Goal: Contribute content: Contribute content

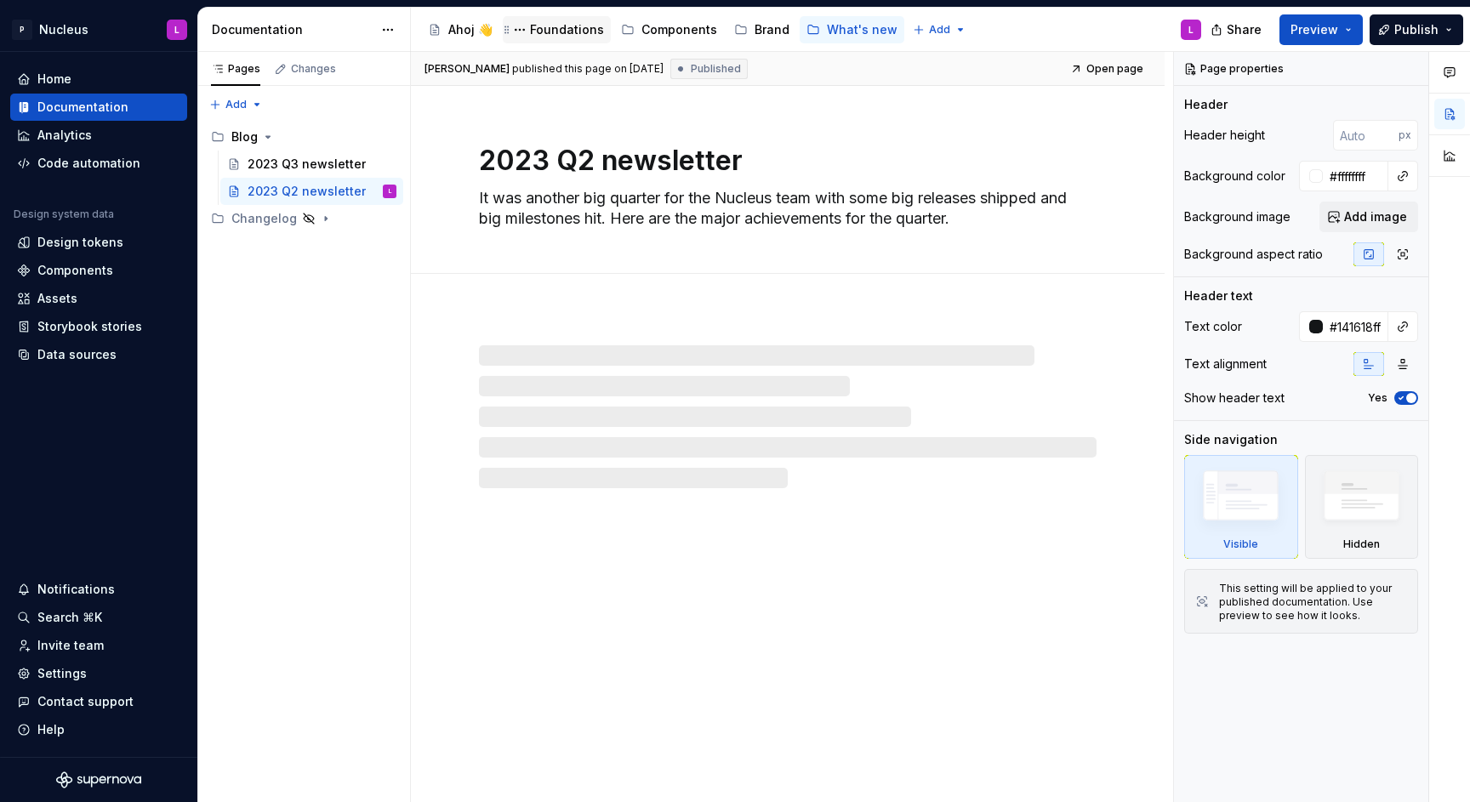
click at [572, 23] on div "Foundations" at bounding box center [567, 29] width 74 height 17
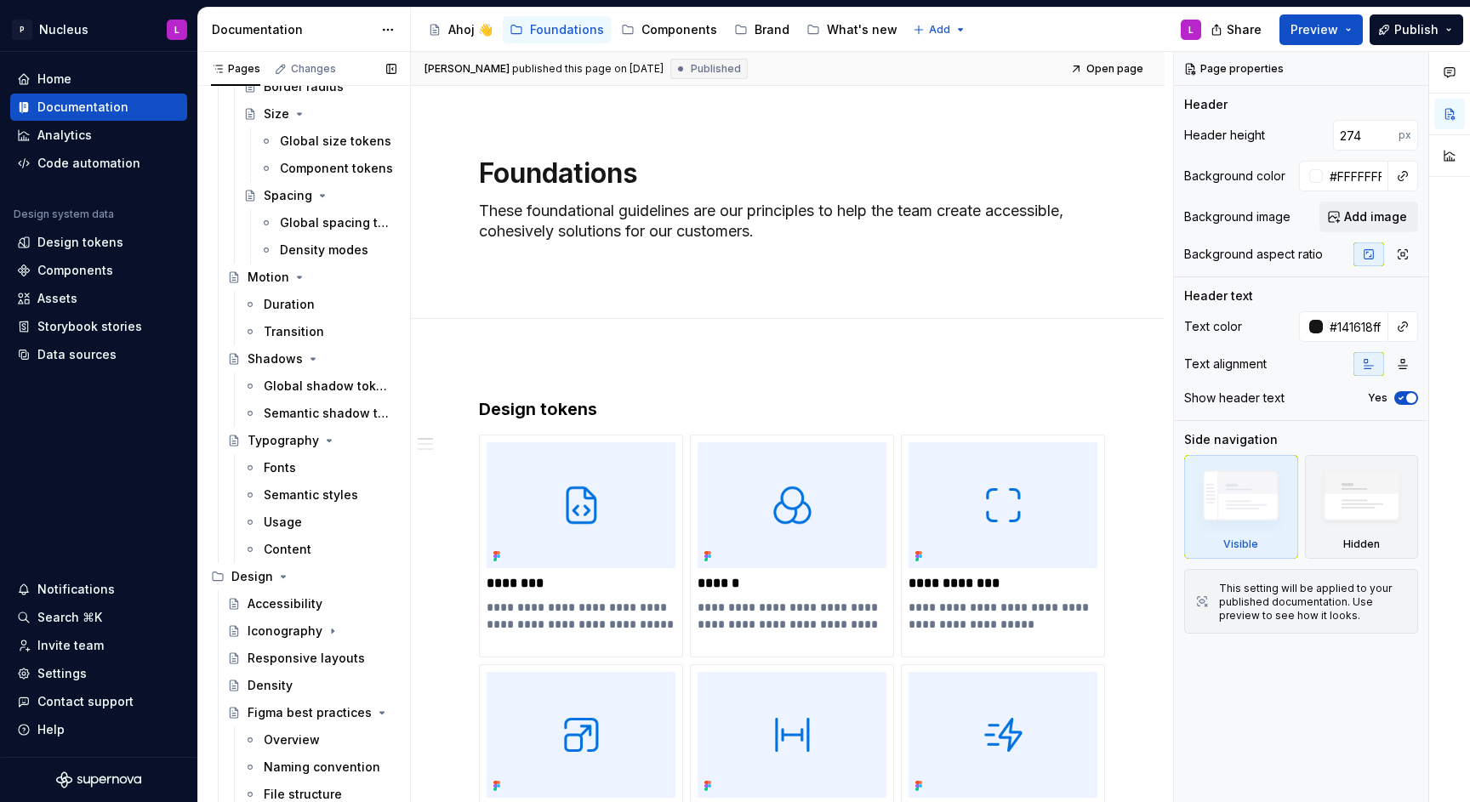
scroll to position [515, 0]
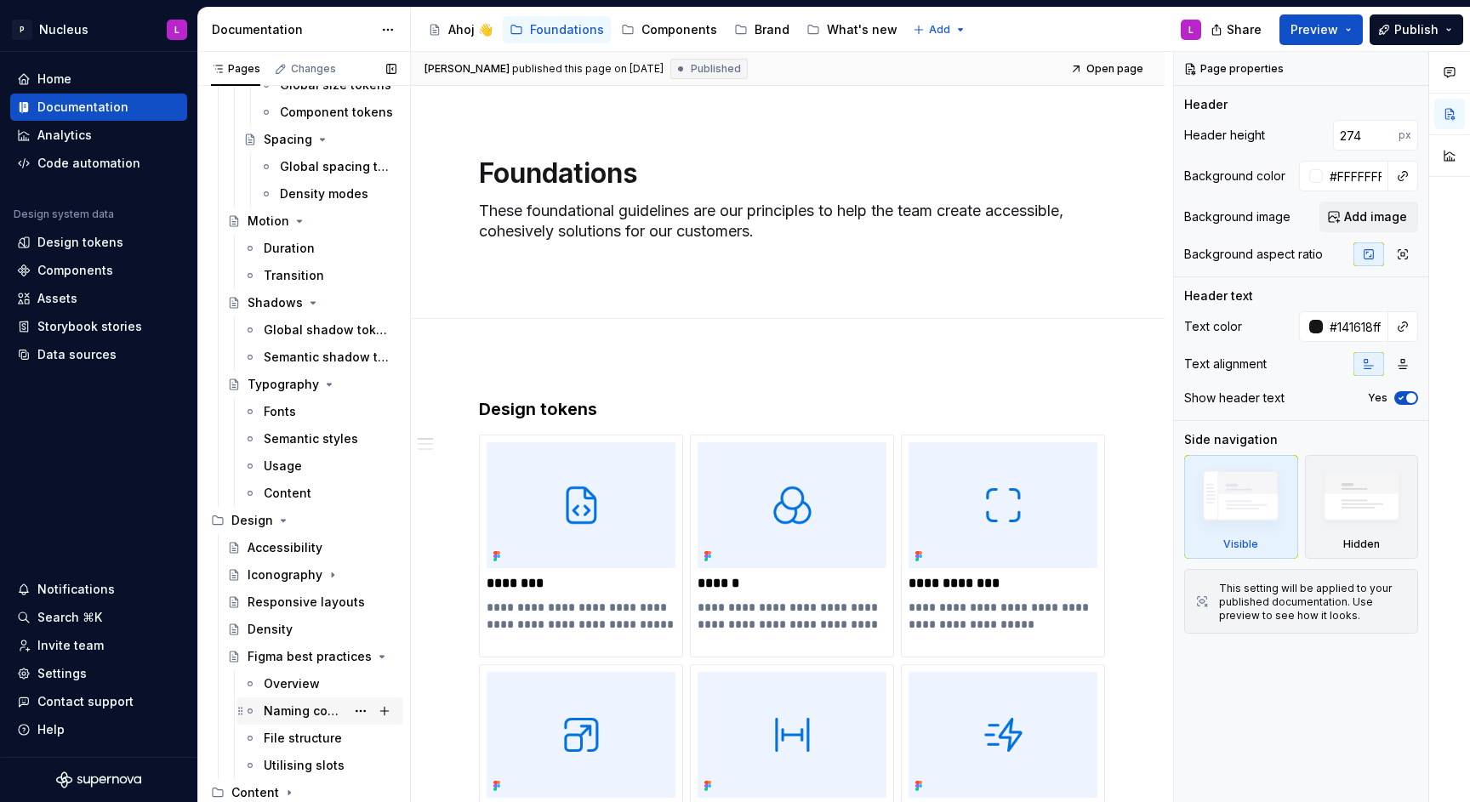
click at [282, 704] on div "Naming convention" at bounding box center [305, 711] width 82 height 17
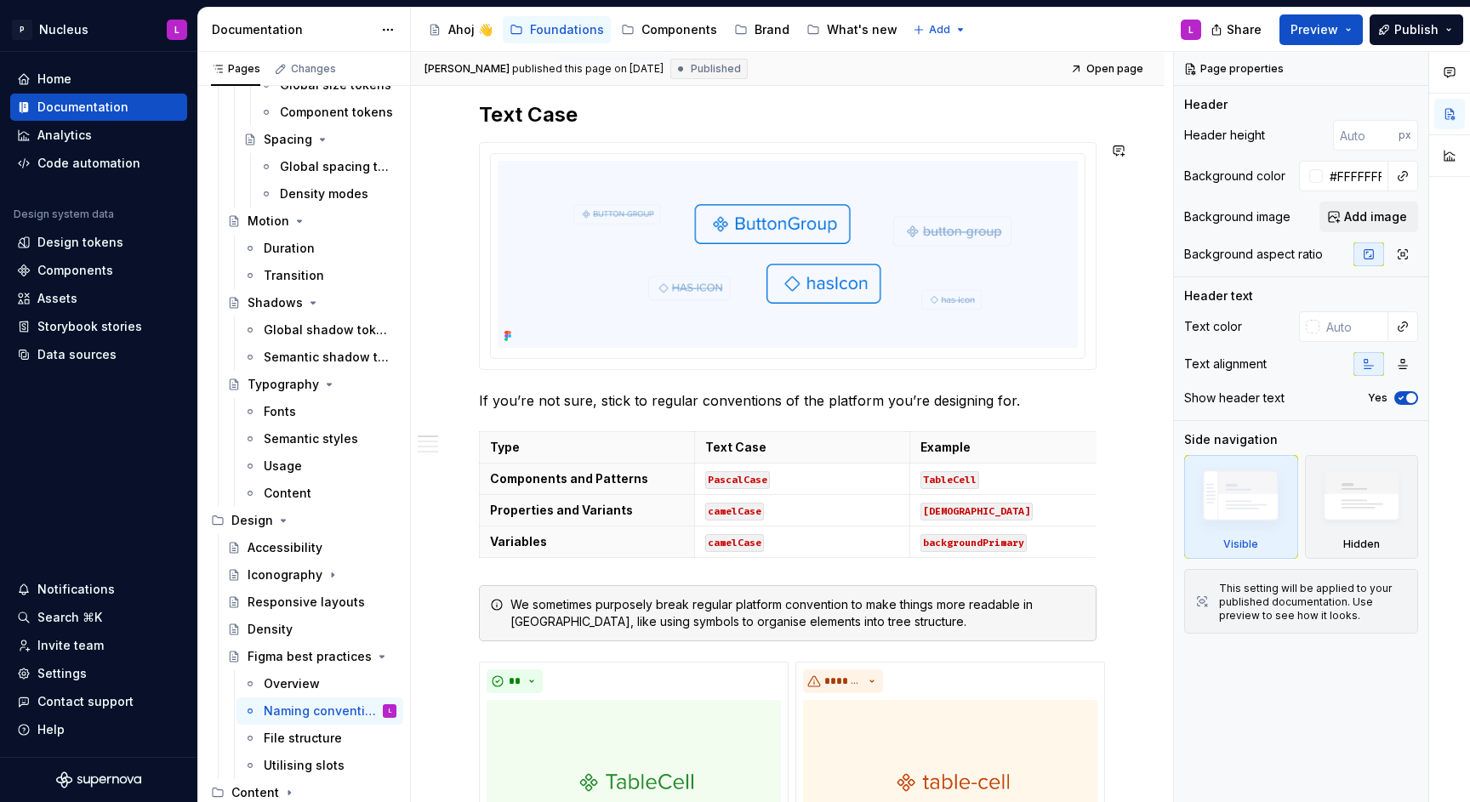
scroll to position [254, 0]
click at [772, 300] on img at bounding box center [788, 255] width 580 height 187
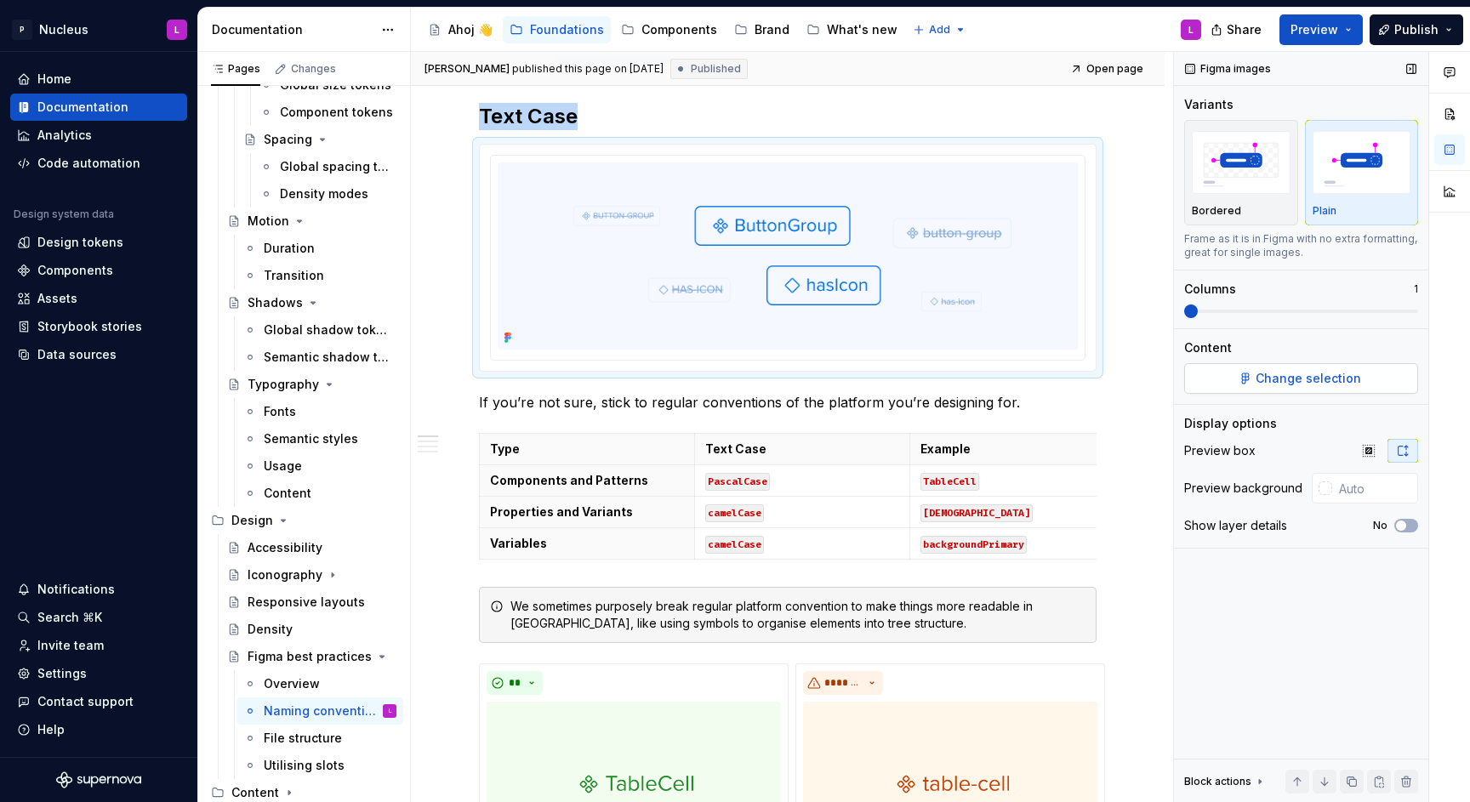
click at [1288, 375] on span "Change selection" at bounding box center [1308, 378] width 105 height 17
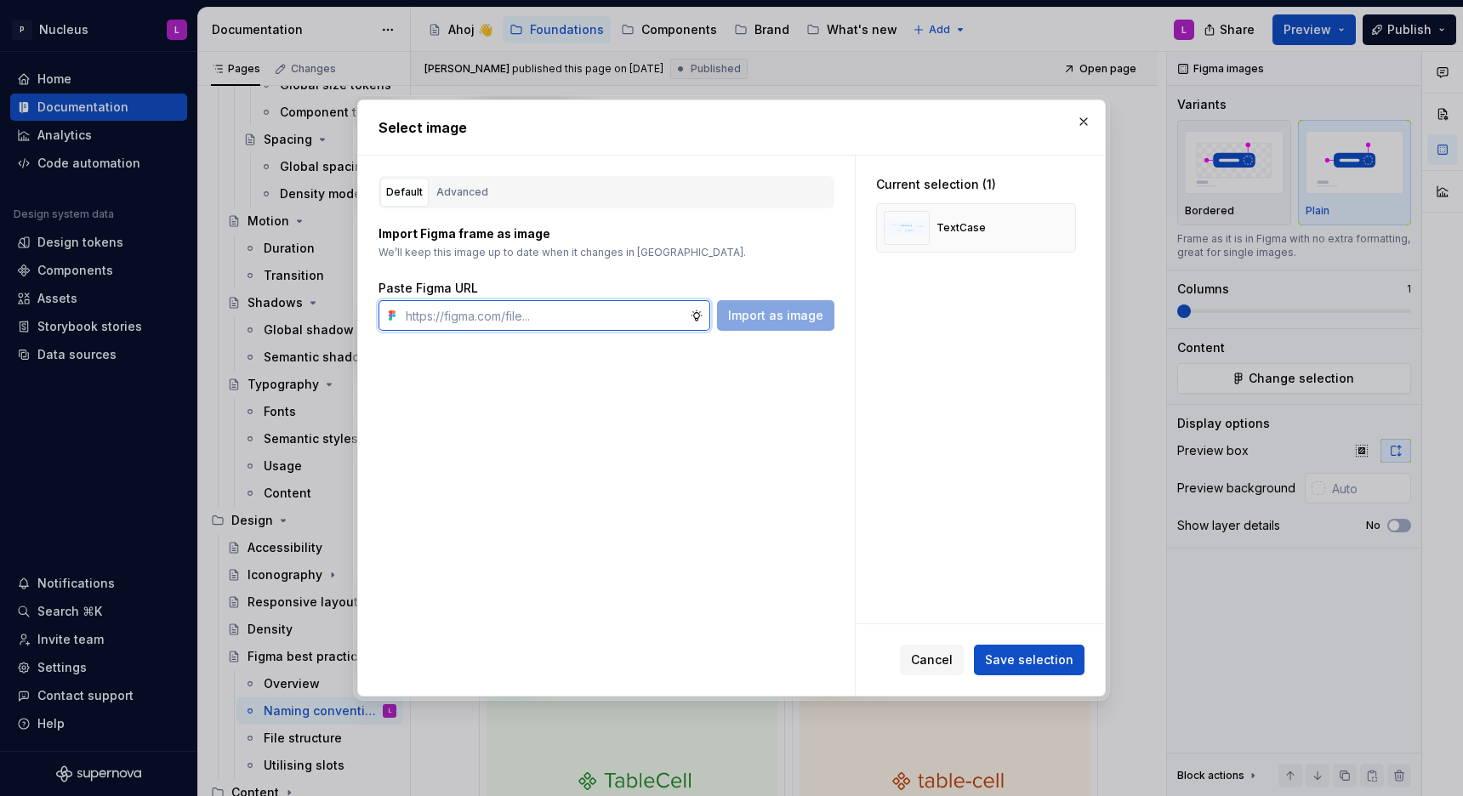
type textarea "*"
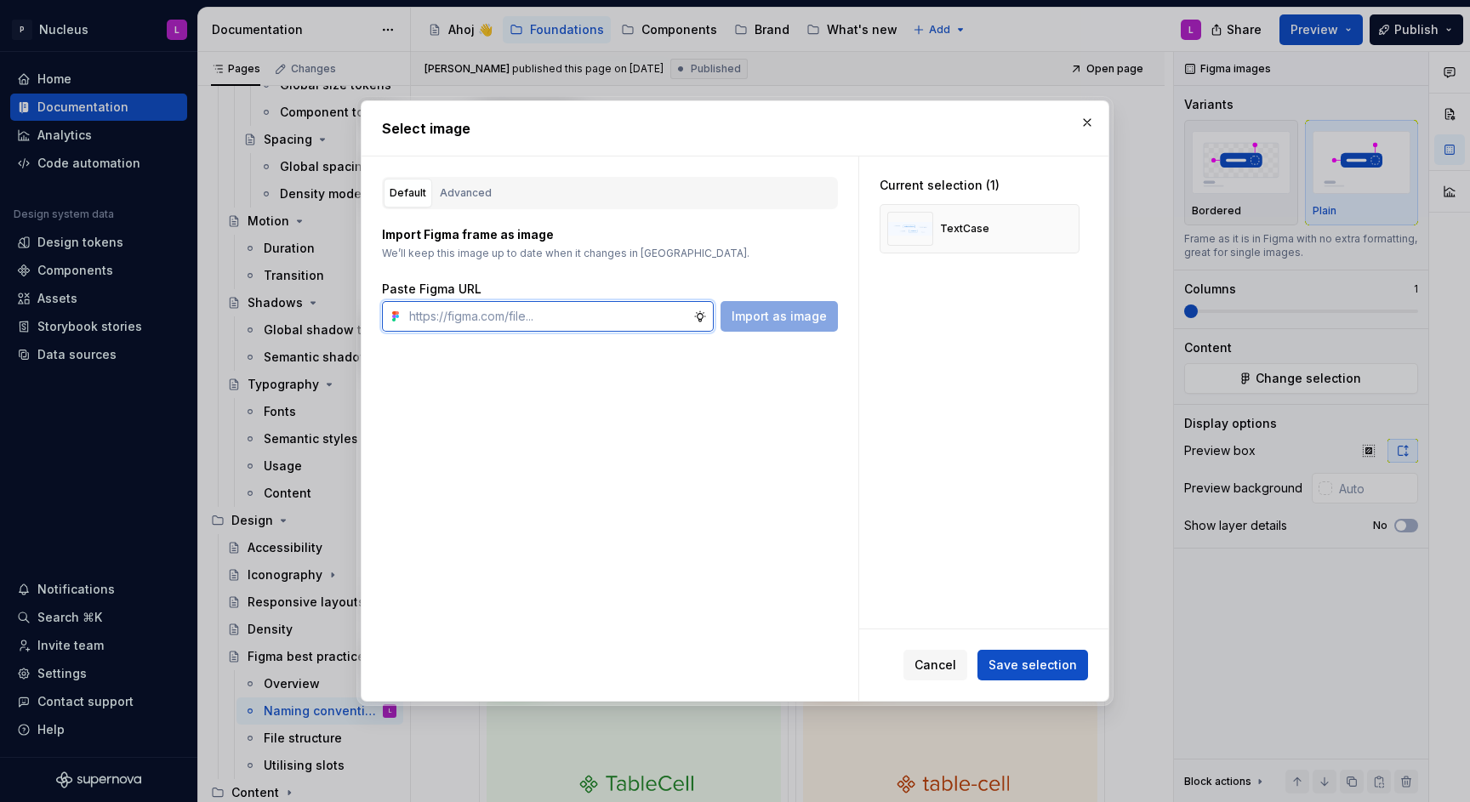
paste input "[URL][DOMAIN_NAME]"
type input "[URL][DOMAIN_NAME]"
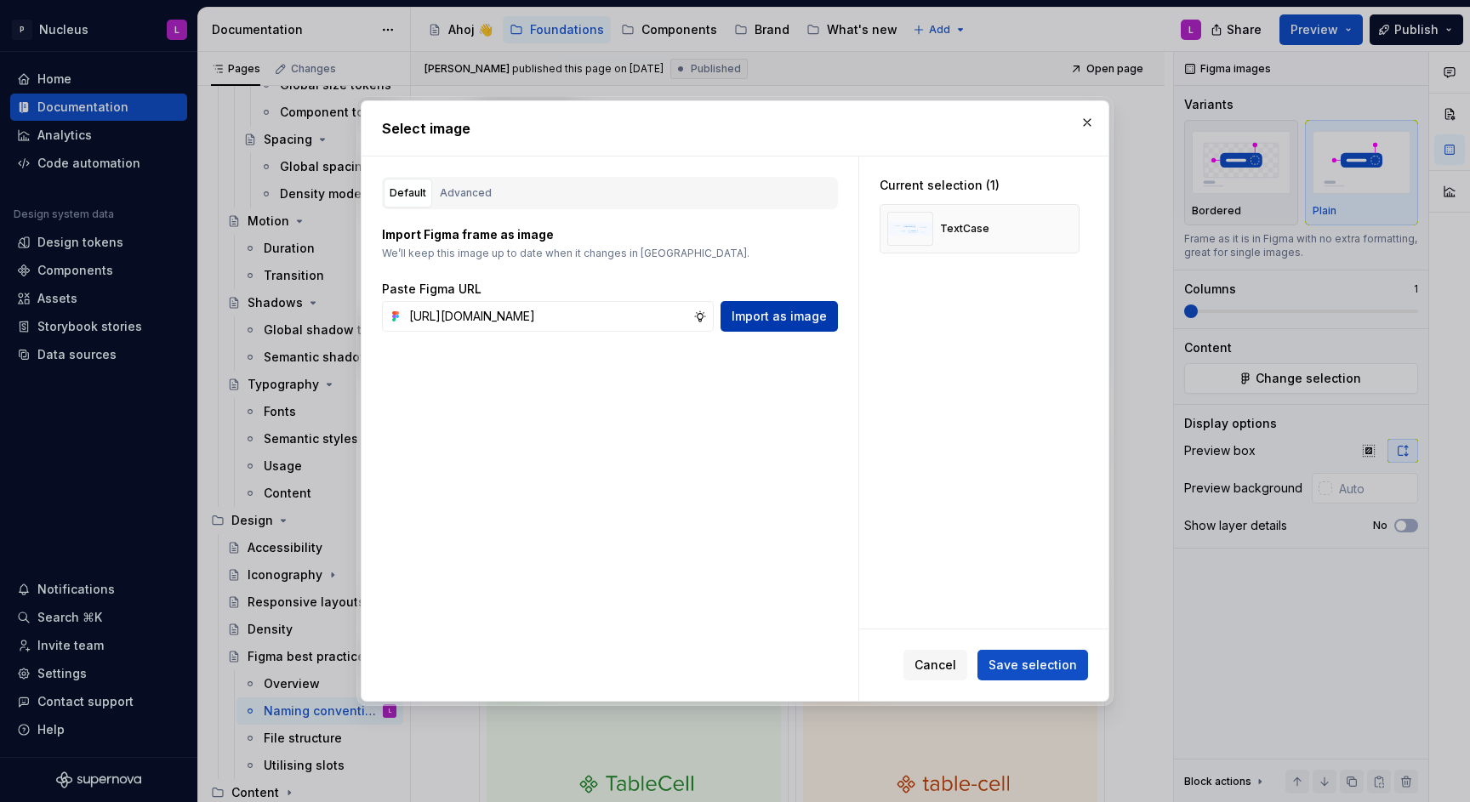
scroll to position [0, 0]
click at [809, 324] on span "Import as image" at bounding box center [779, 316] width 95 height 17
click at [1068, 227] on button "button" at bounding box center [1060, 229] width 24 height 24
click at [1046, 661] on span "Save selection" at bounding box center [1033, 665] width 88 height 17
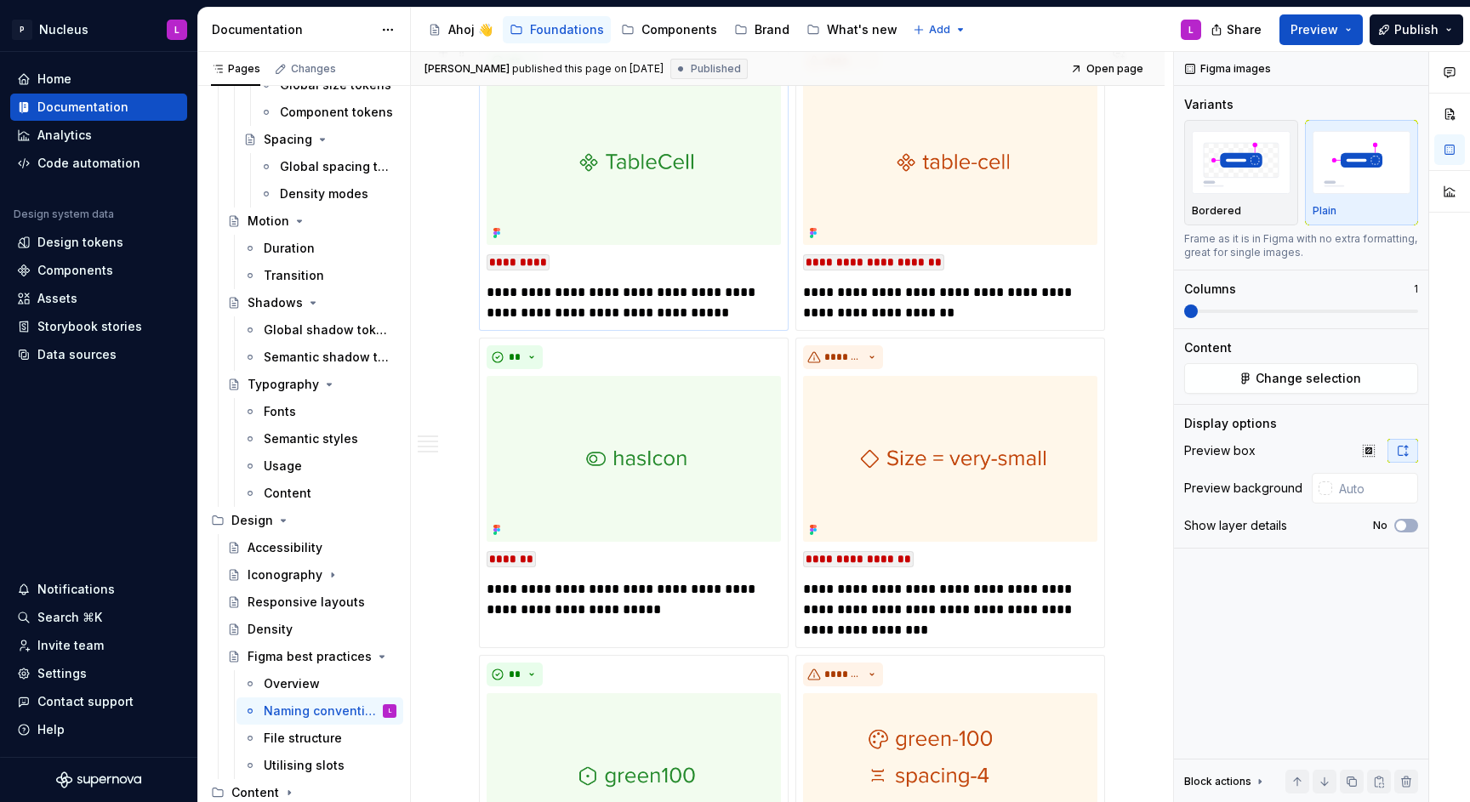
scroll to position [880, 0]
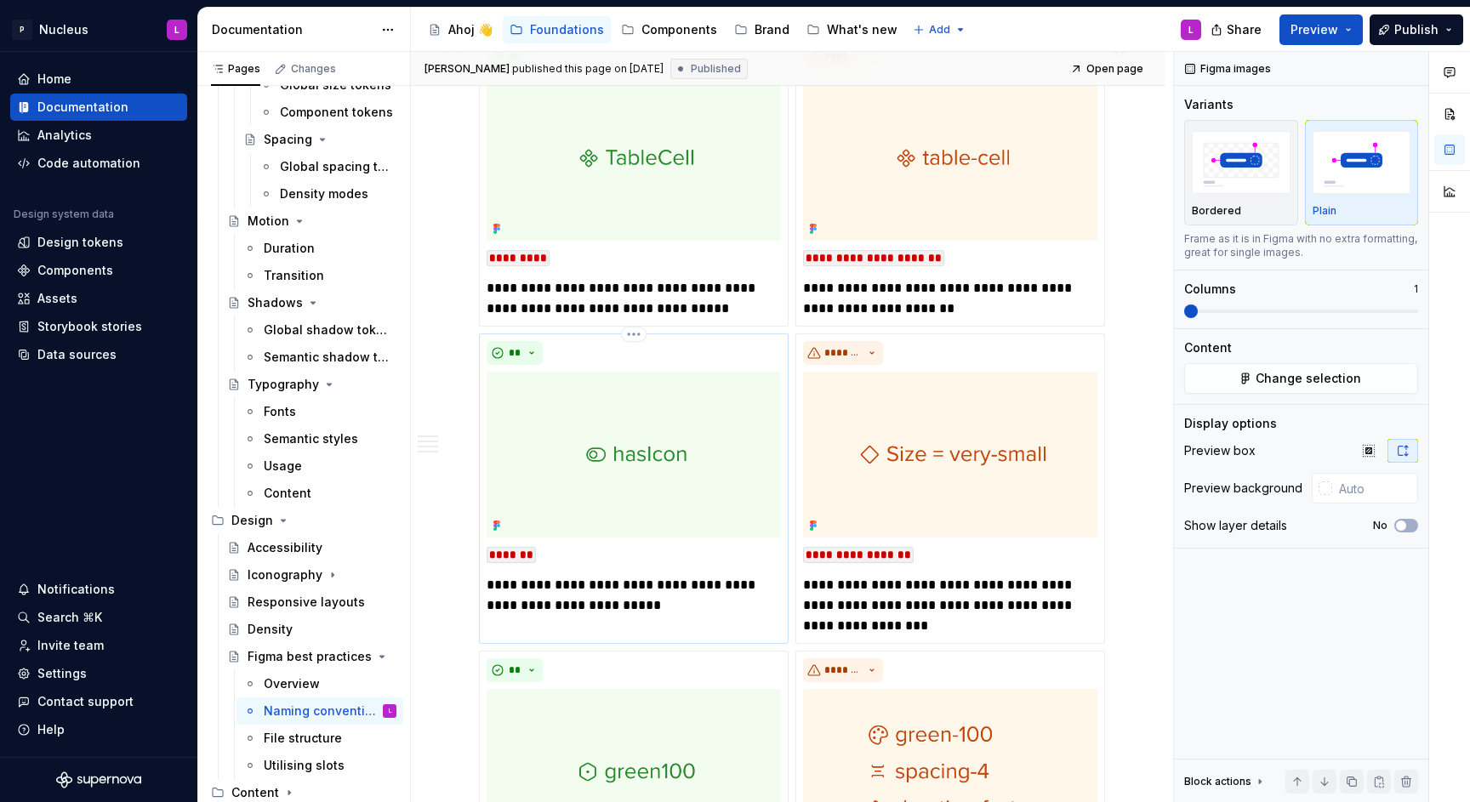
click at [668, 449] on img at bounding box center [634, 455] width 294 height 166
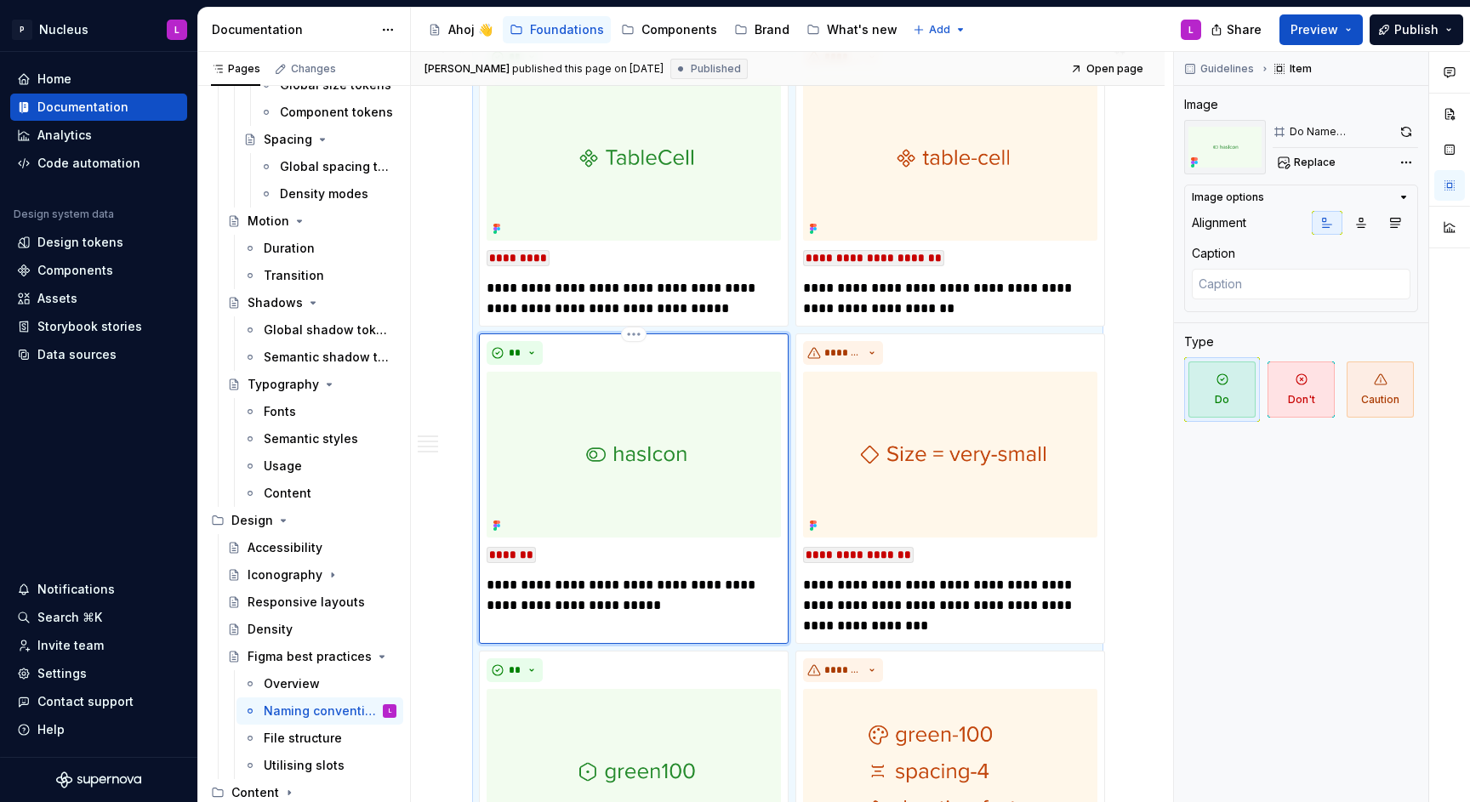
click at [608, 416] on img at bounding box center [634, 455] width 294 height 166
click at [679, 280] on div "**********" at bounding box center [634, 283] width 294 height 71
click at [652, 503] on img at bounding box center [634, 455] width 294 height 166
click at [912, 306] on p "**********" at bounding box center [950, 298] width 294 height 41
click at [761, 383] on img at bounding box center [634, 455] width 294 height 166
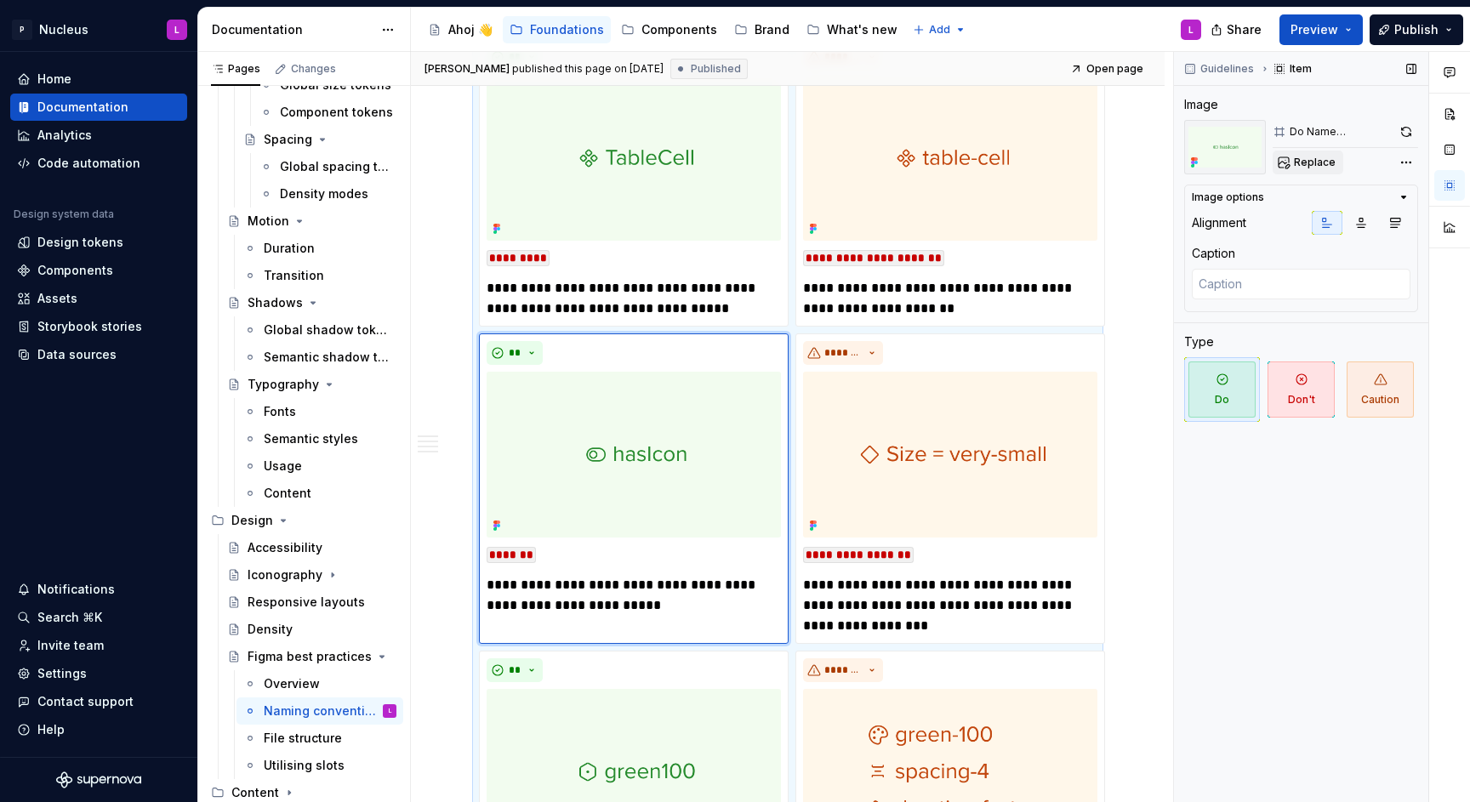
click at [1316, 158] on span "Replace" at bounding box center [1315, 163] width 42 height 14
type textarea "*"
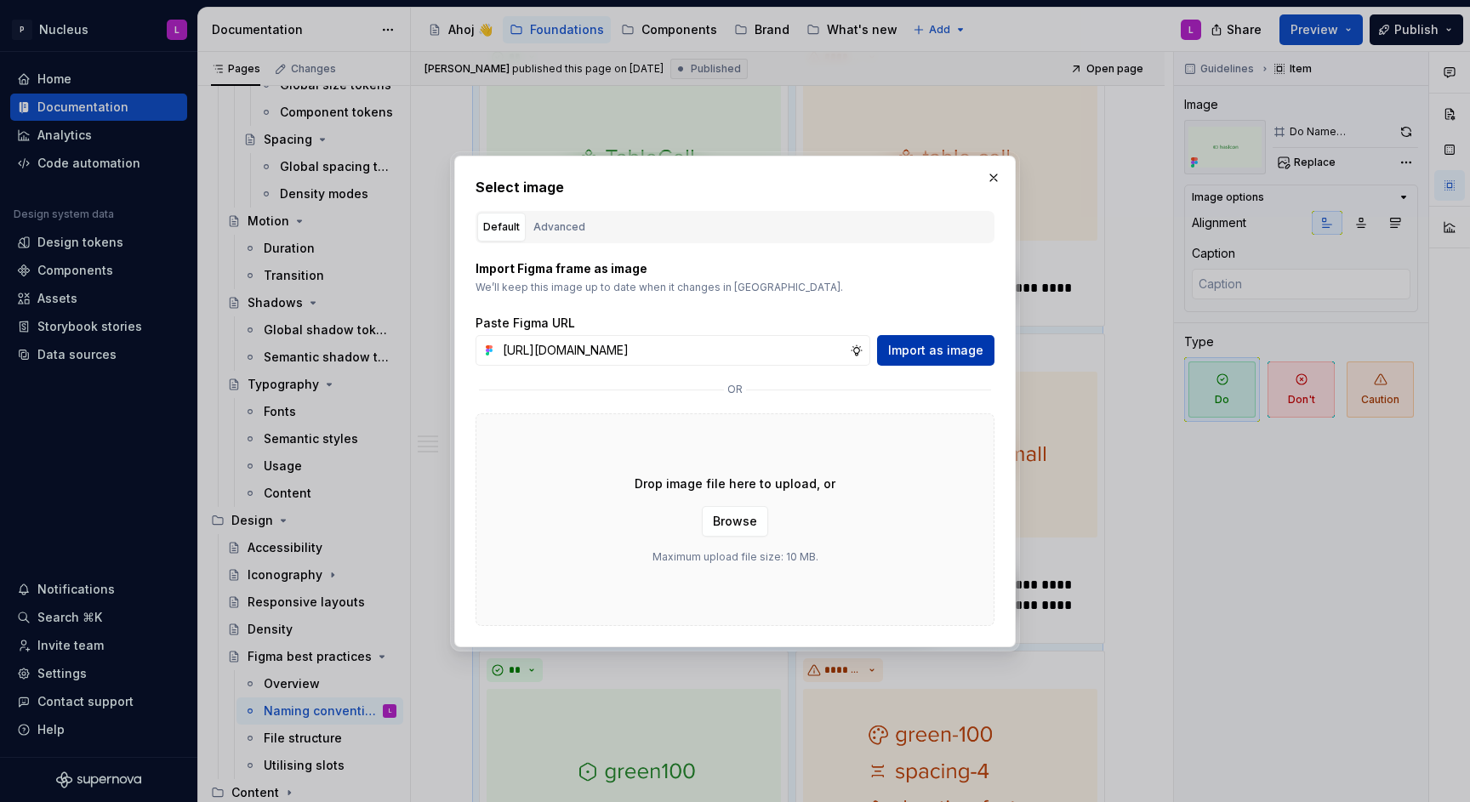
scroll to position [0, 539]
type input "[URL][DOMAIN_NAME]"
click at [955, 348] on span "Import as image" at bounding box center [935, 350] width 95 height 17
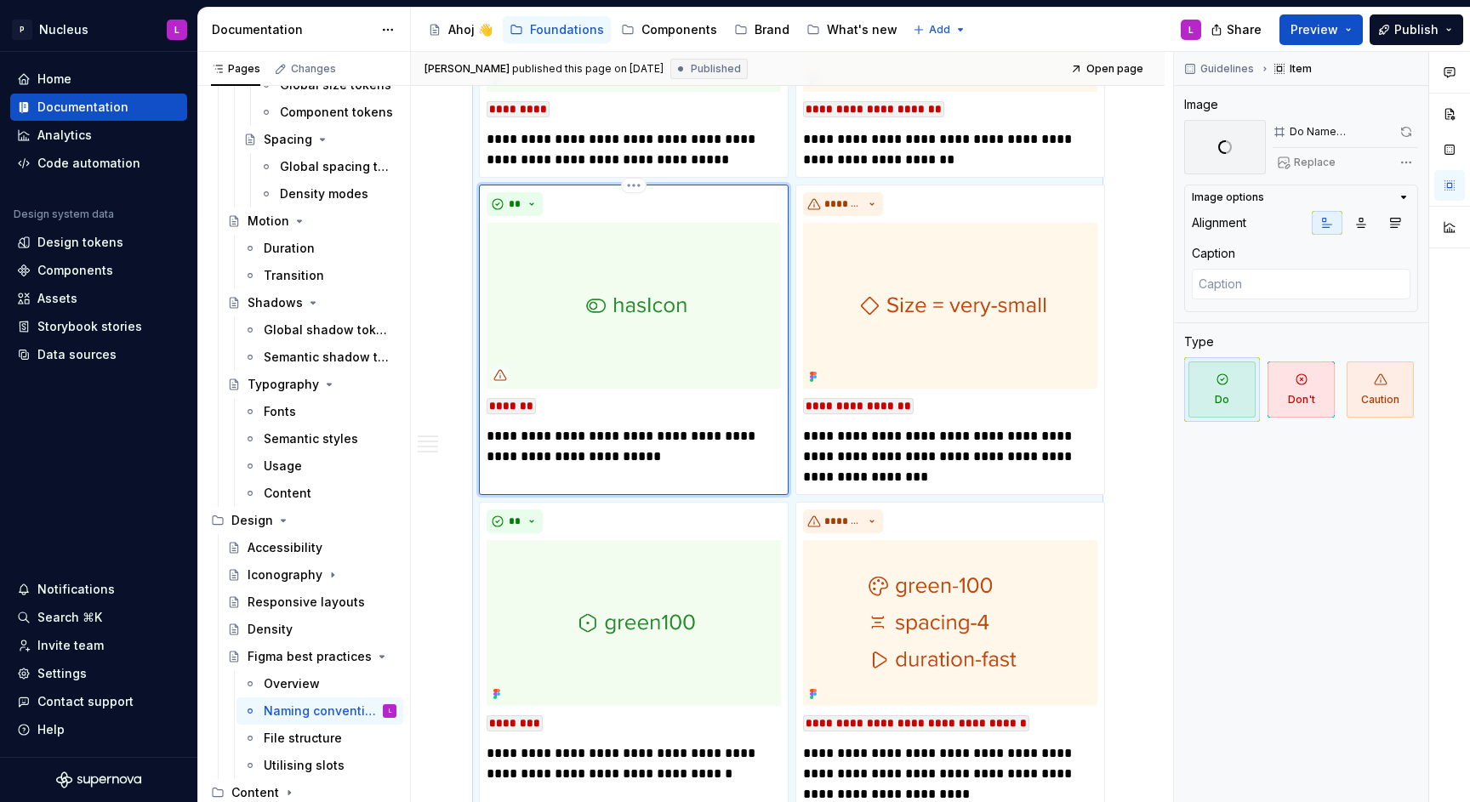
scroll to position [1018, 0]
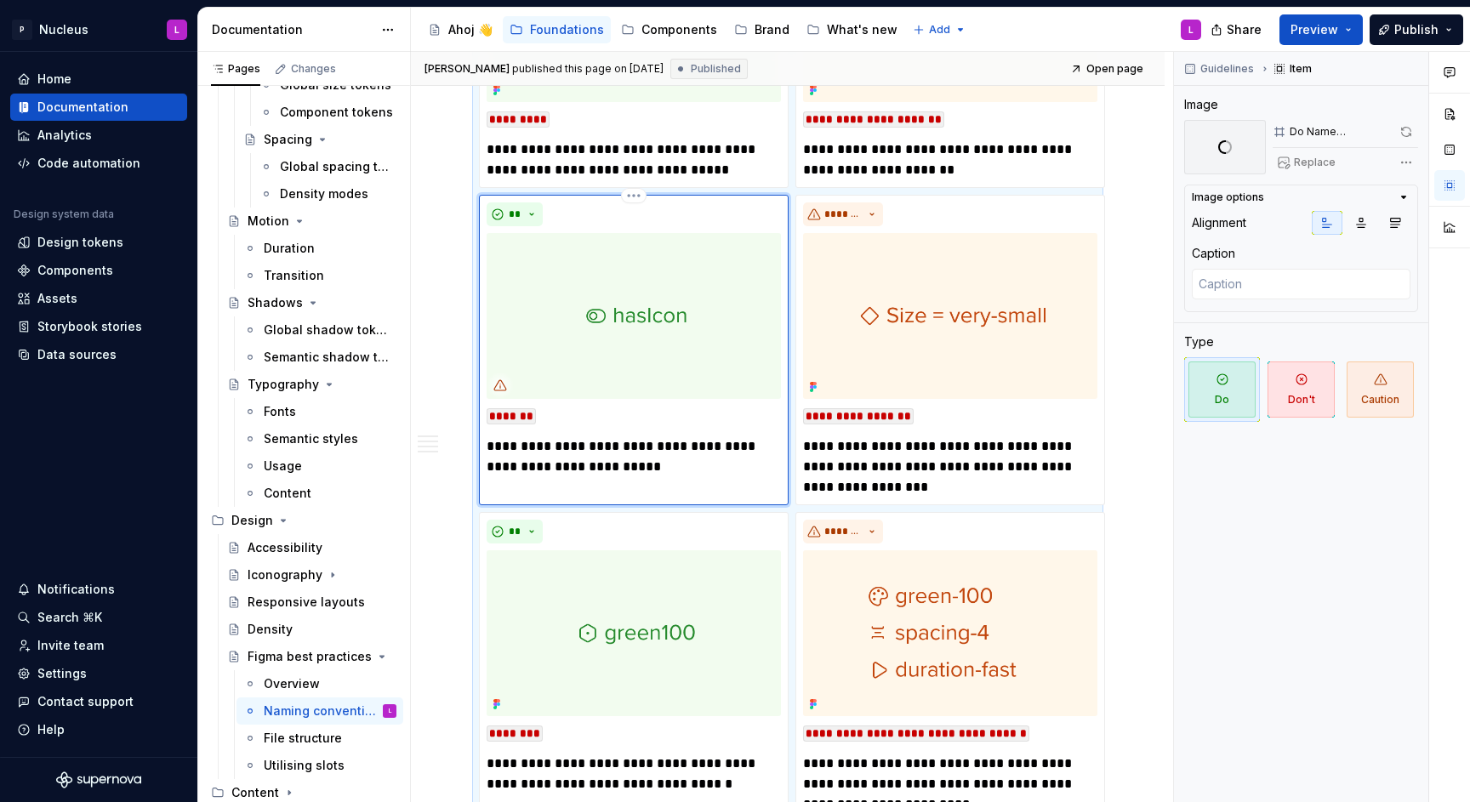
click at [562, 469] on p "**********" at bounding box center [634, 456] width 294 height 41
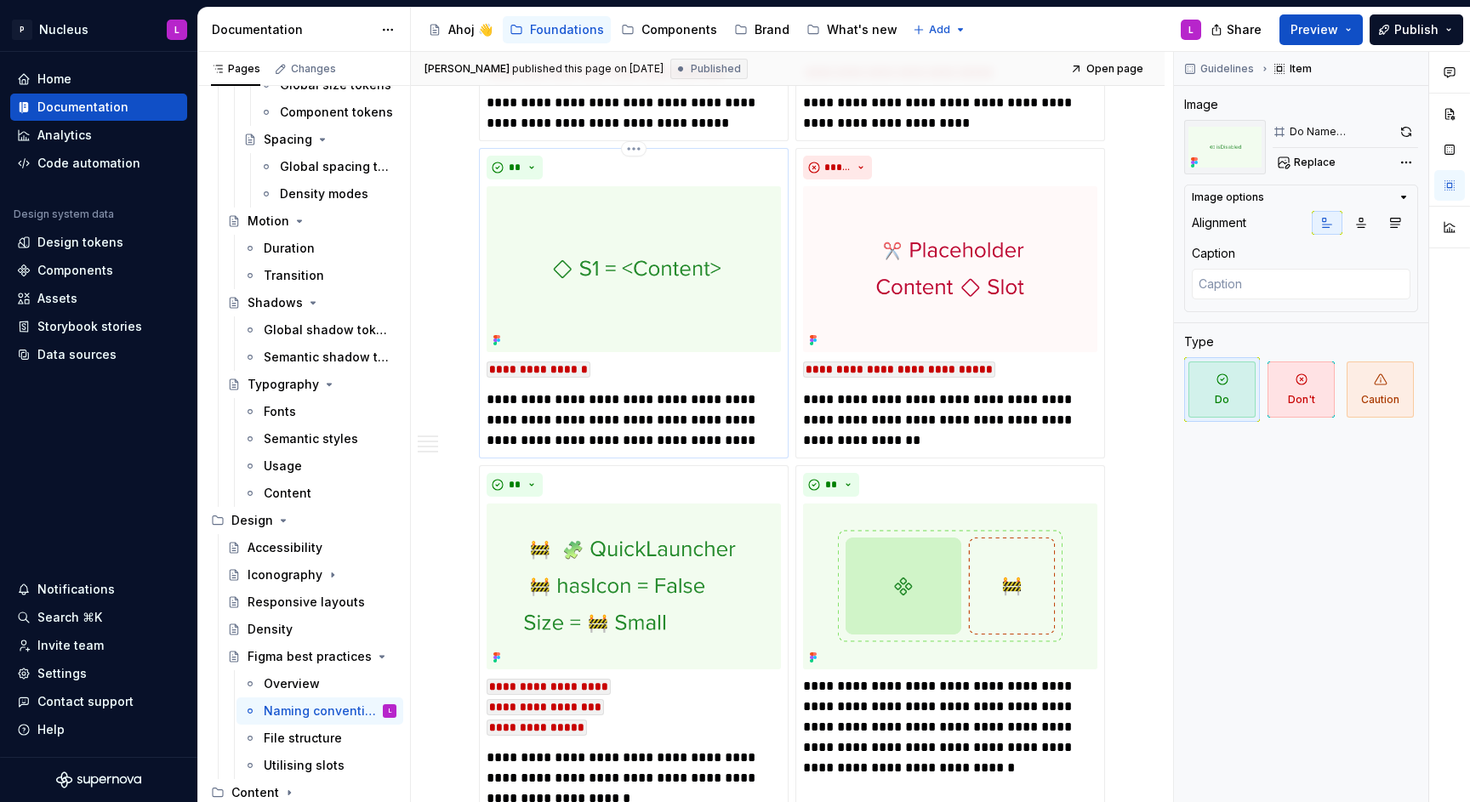
scroll to position [2581, 0]
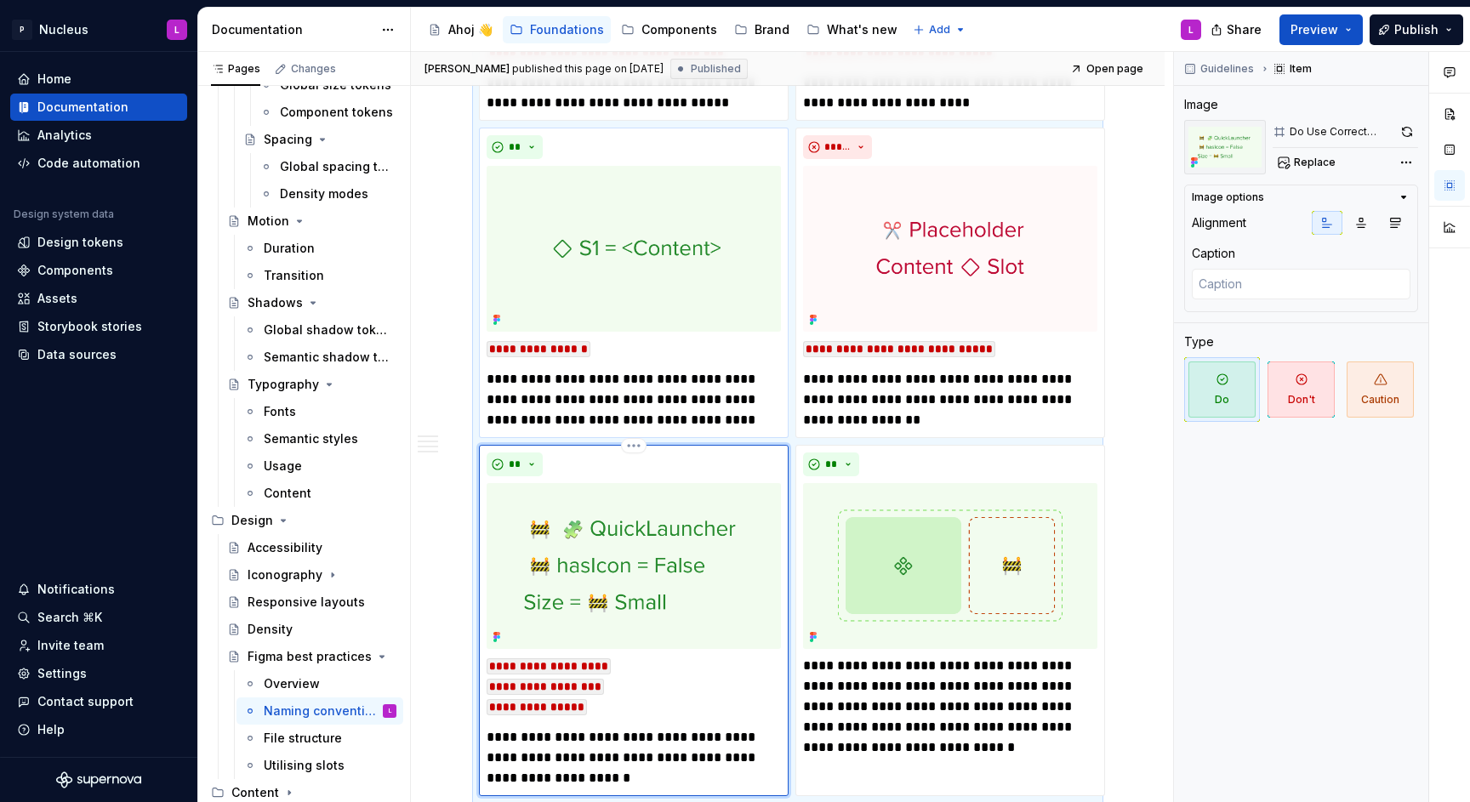
click at [647, 603] on img at bounding box center [634, 566] width 294 height 166
click at [1301, 166] on span "Replace" at bounding box center [1315, 163] width 42 height 14
type textarea "*"
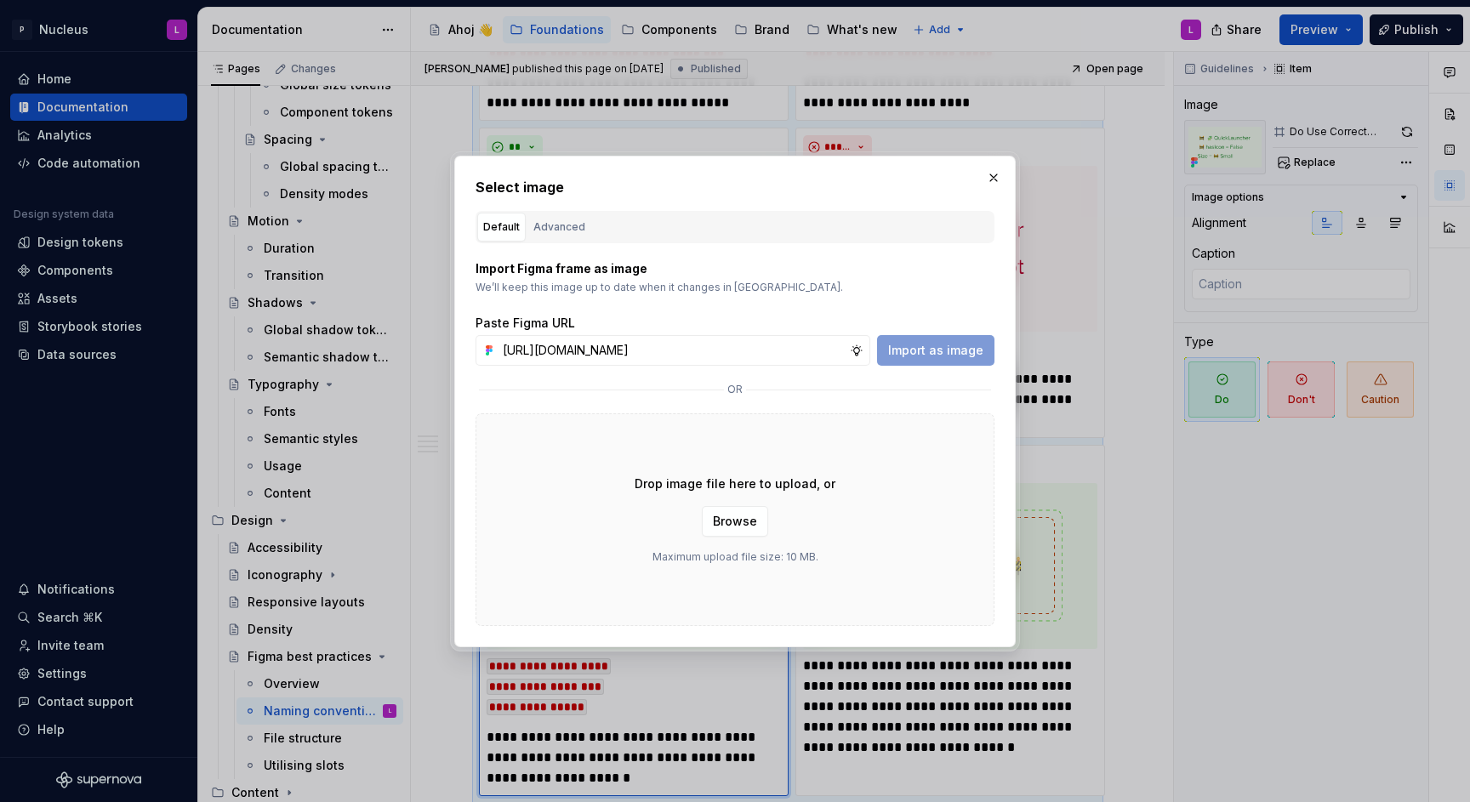
scroll to position [0, 539]
type input "[URL][DOMAIN_NAME]"
click at [920, 352] on span "Import as image" at bounding box center [935, 350] width 95 height 17
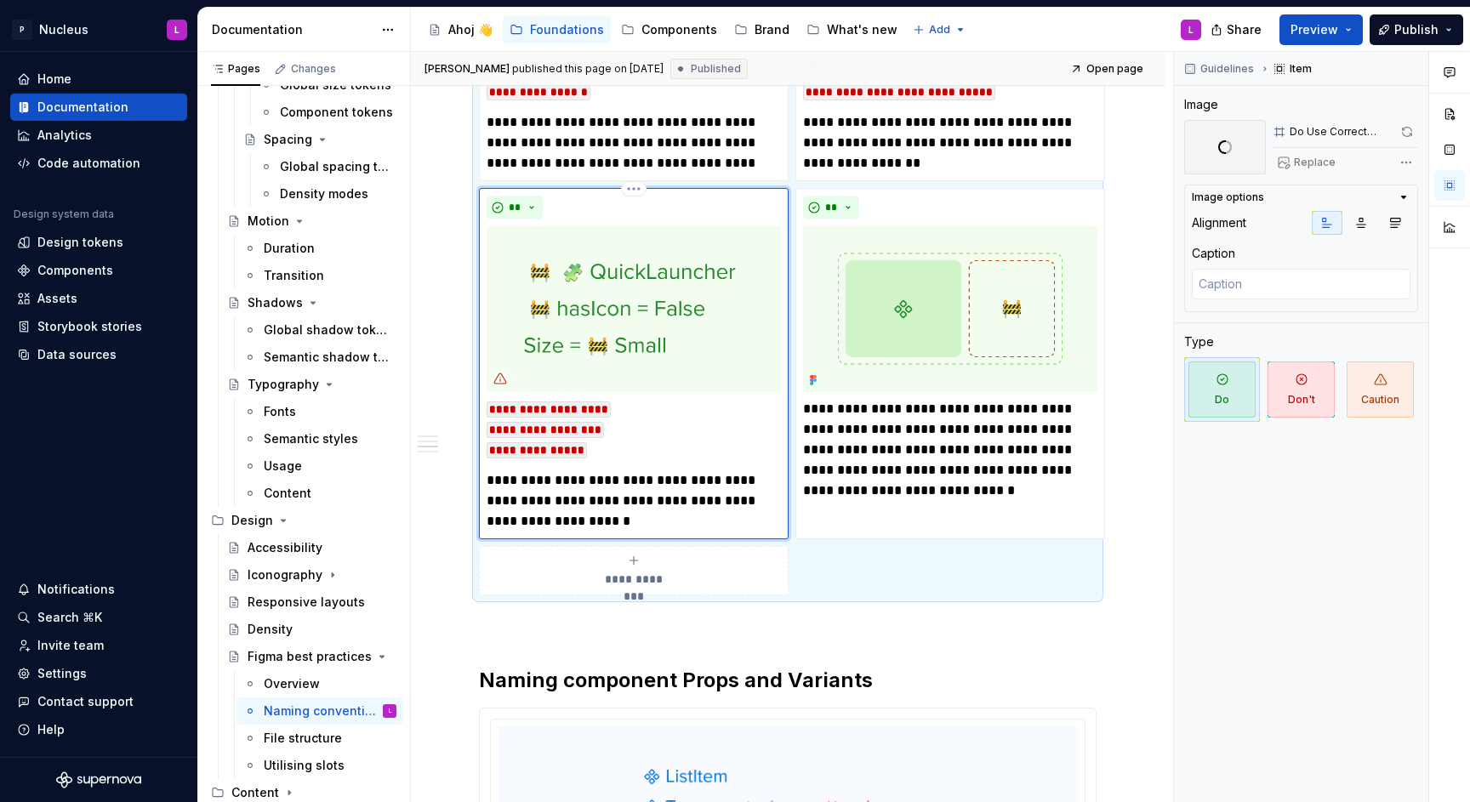
scroll to position [2839, 0]
click at [664, 480] on p "**********" at bounding box center [634, 500] width 294 height 61
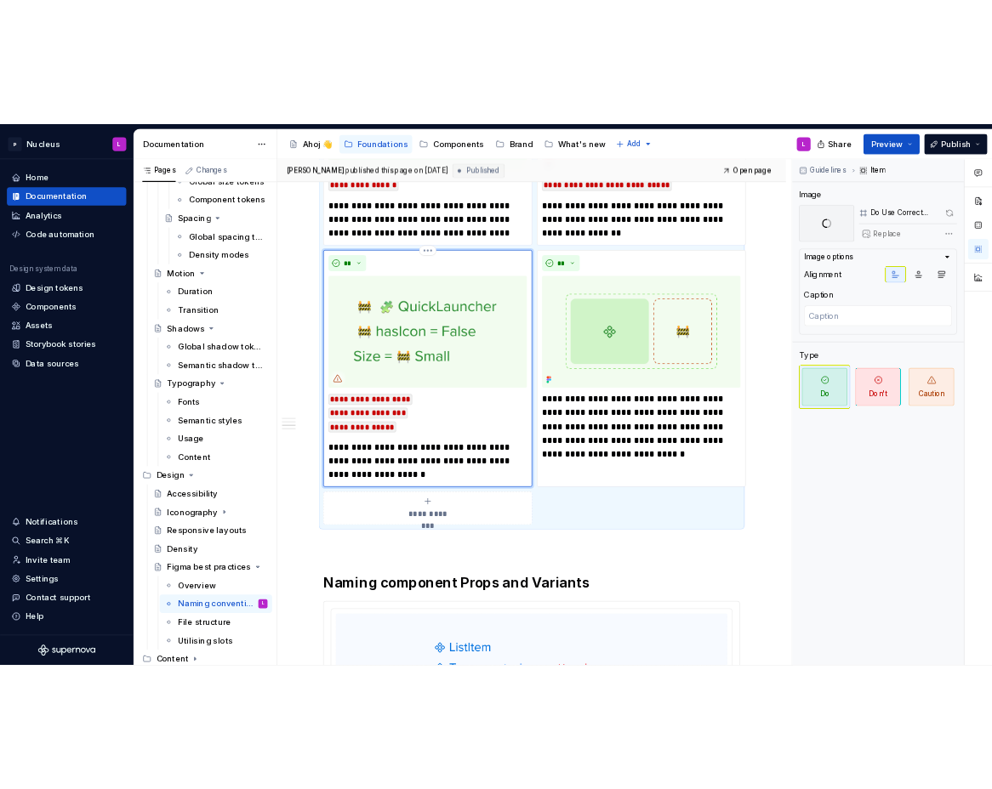
scroll to position [2804, 0]
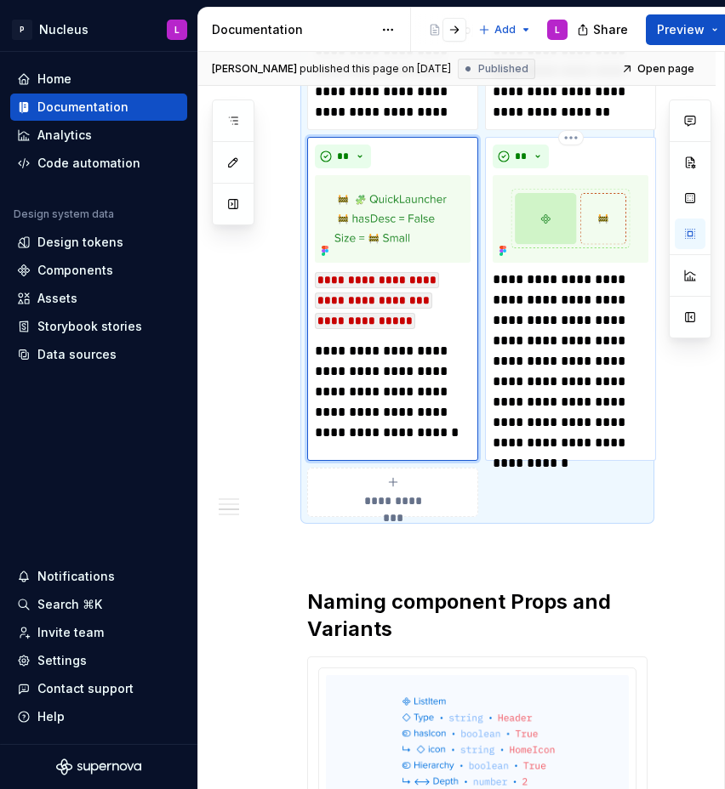
click at [510, 408] on p "**********" at bounding box center [571, 362] width 156 height 184
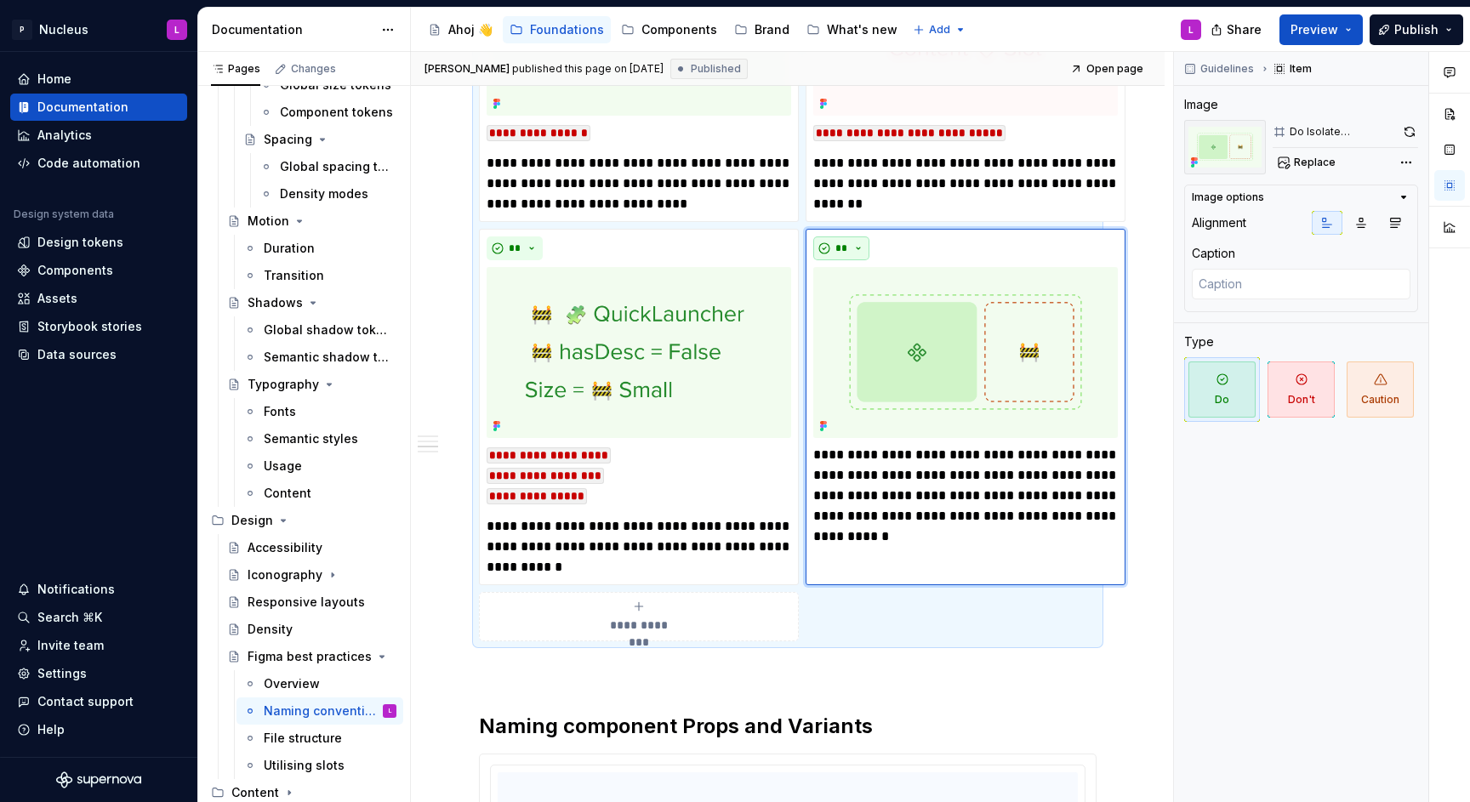
scroll to position [0, 0]
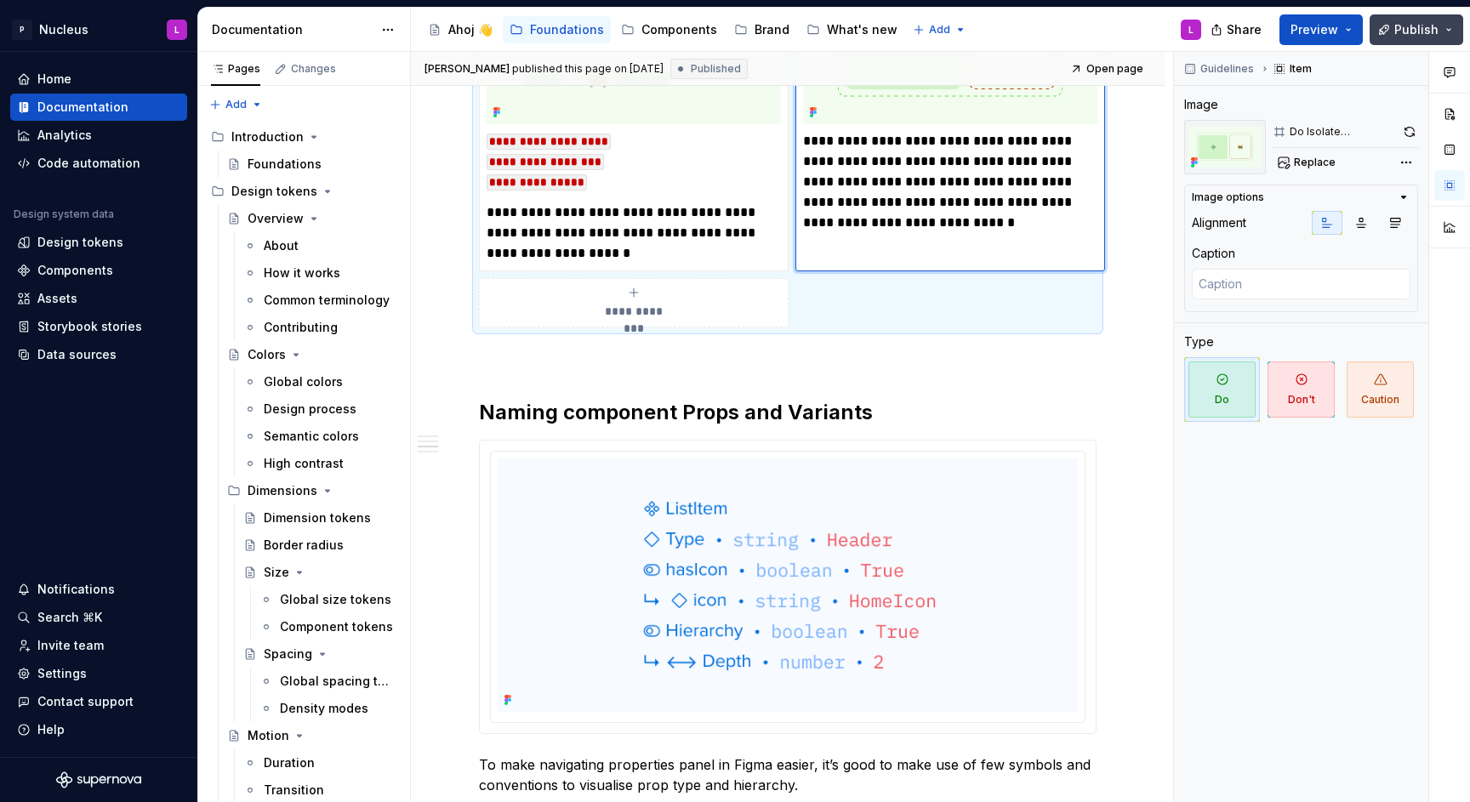
click at [1397, 39] on button "Publish" at bounding box center [1417, 29] width 94 height 31
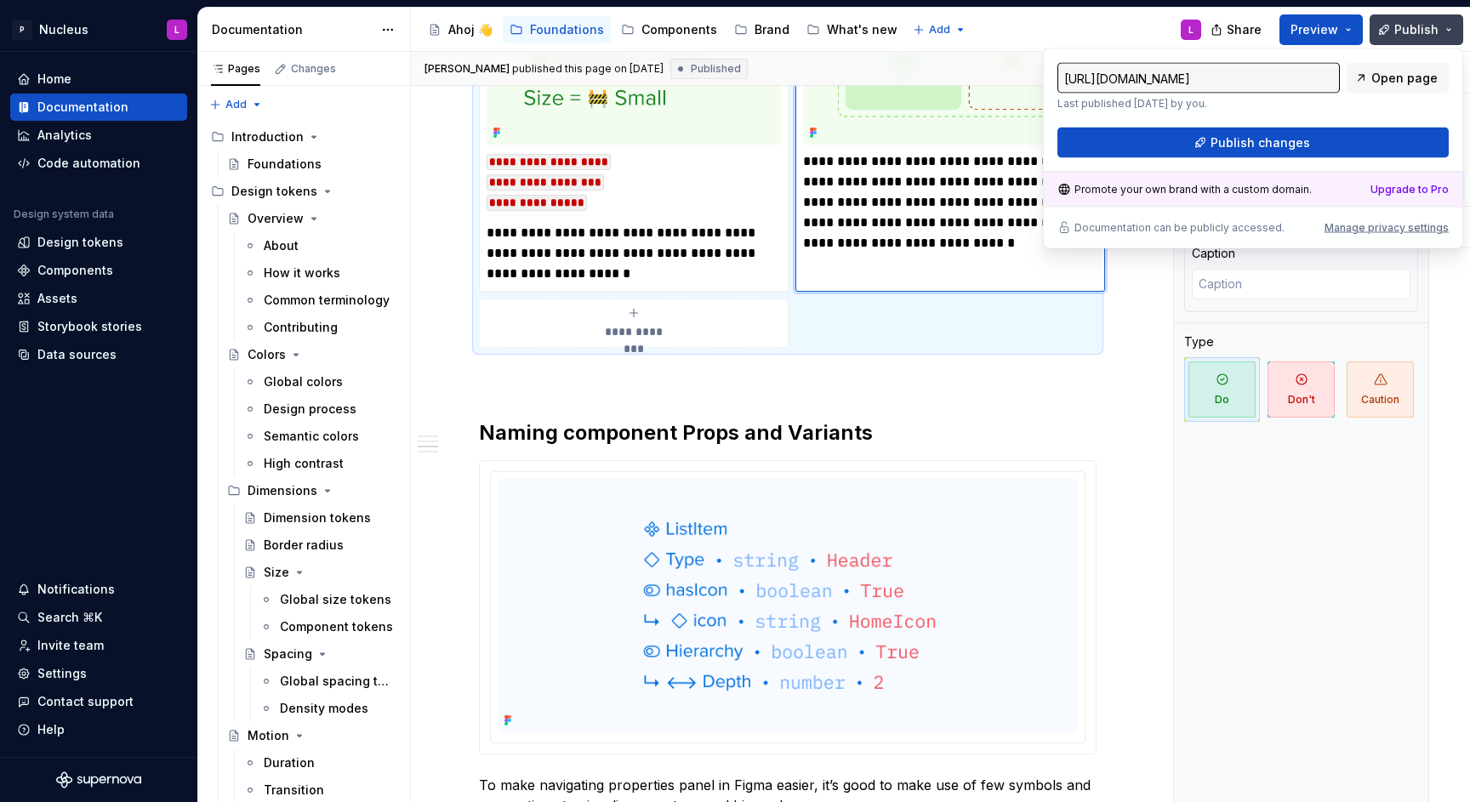
scroll to position [3106, 0]
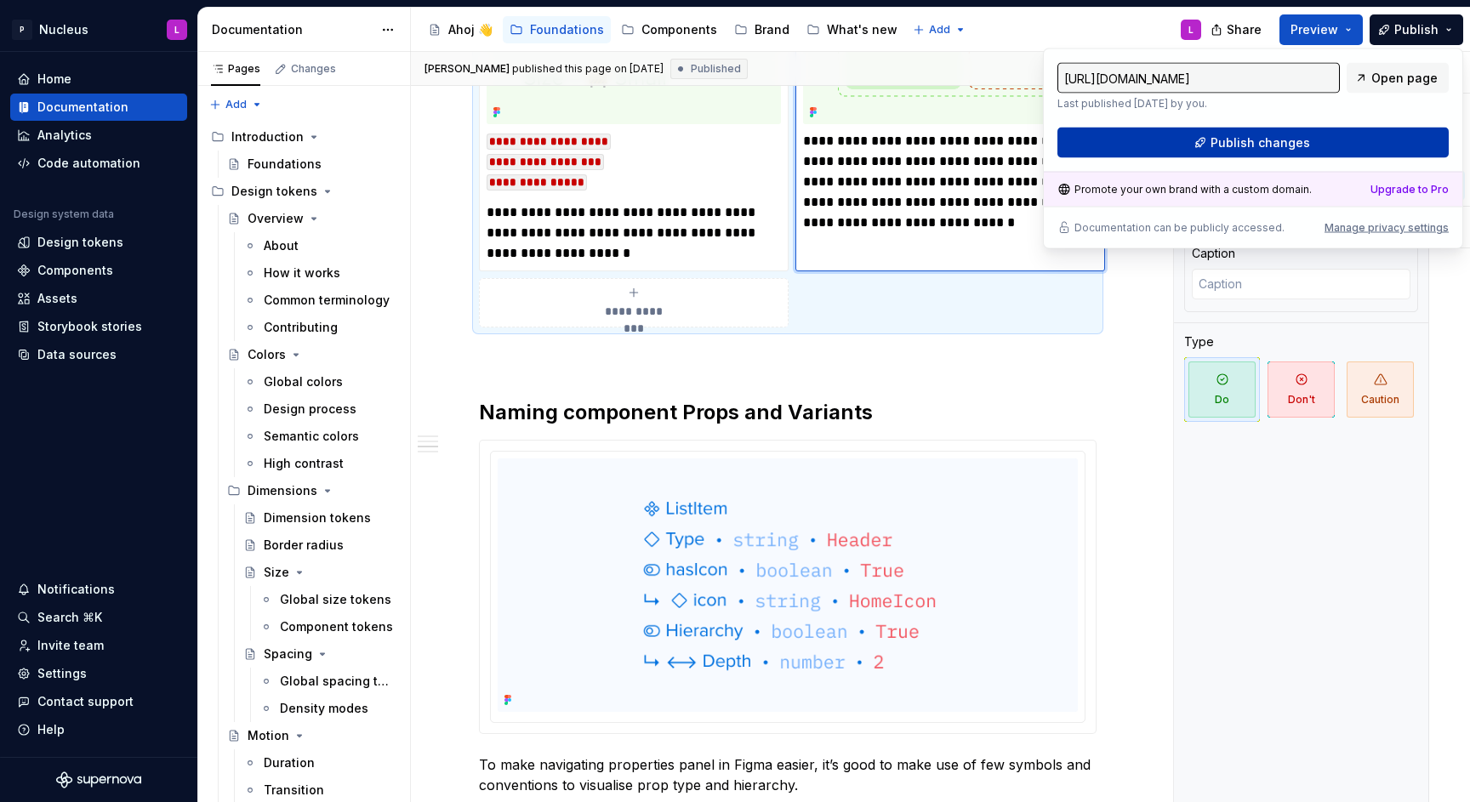
click at [1282, 139] on span "Publish changes" at bounding box center [1261, 142] width 100 height 17
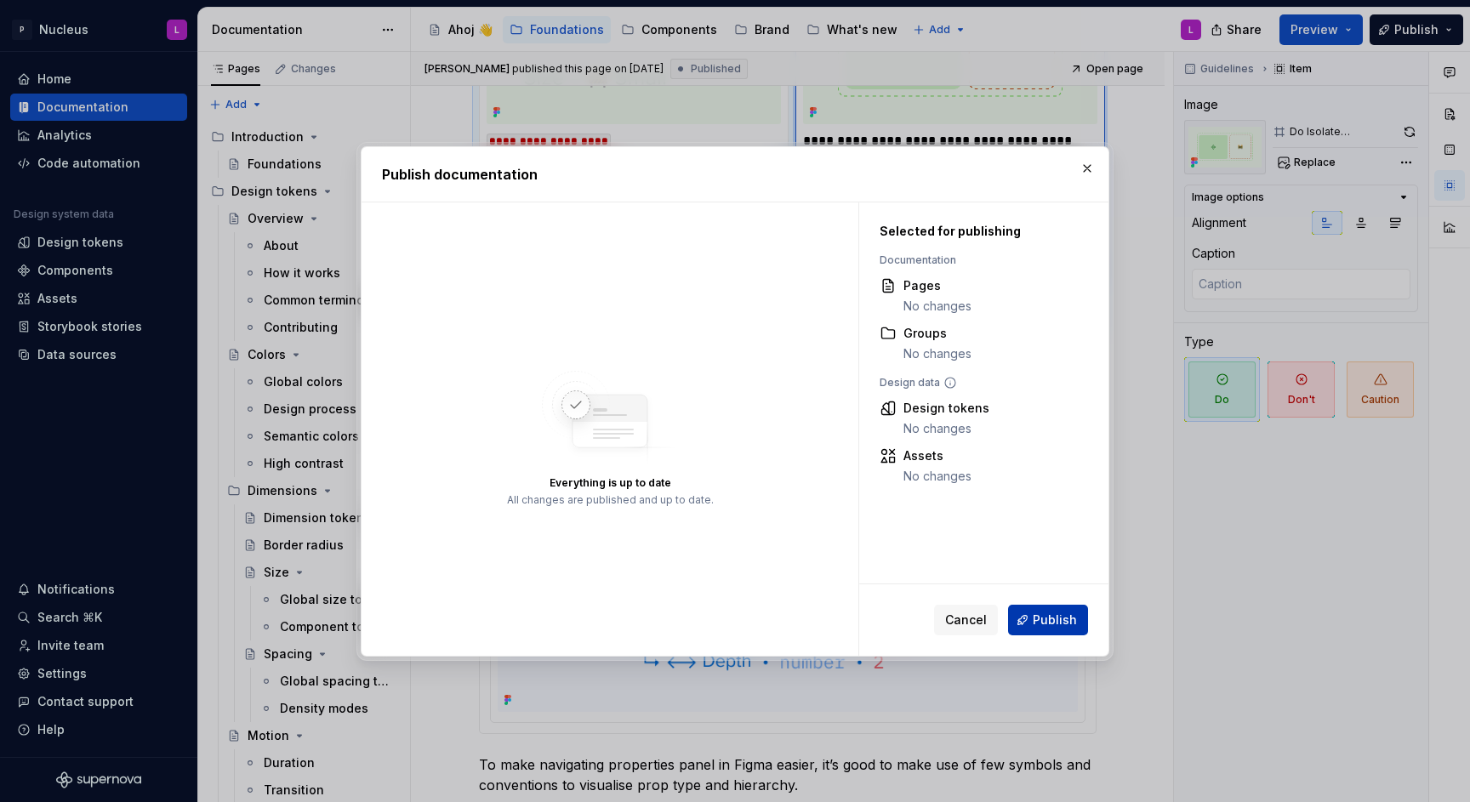
click at [1048, 610] on button "Publish" at bounding box center [1048, 620] width 80 height 31
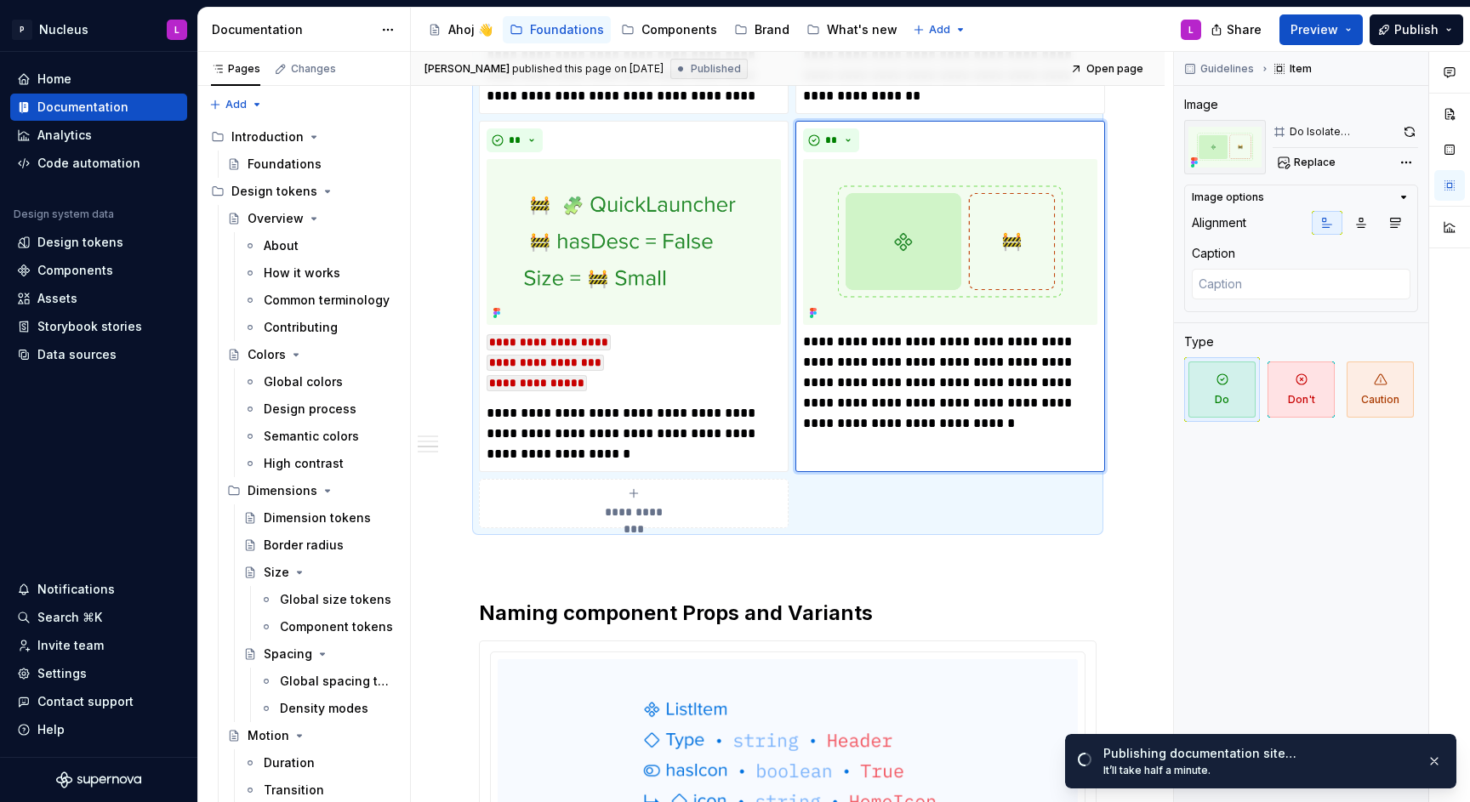
scroll to position [2904, 0]
click at [670, 451] on p "**********" at bounding box center [634, 434] width 294 height 61
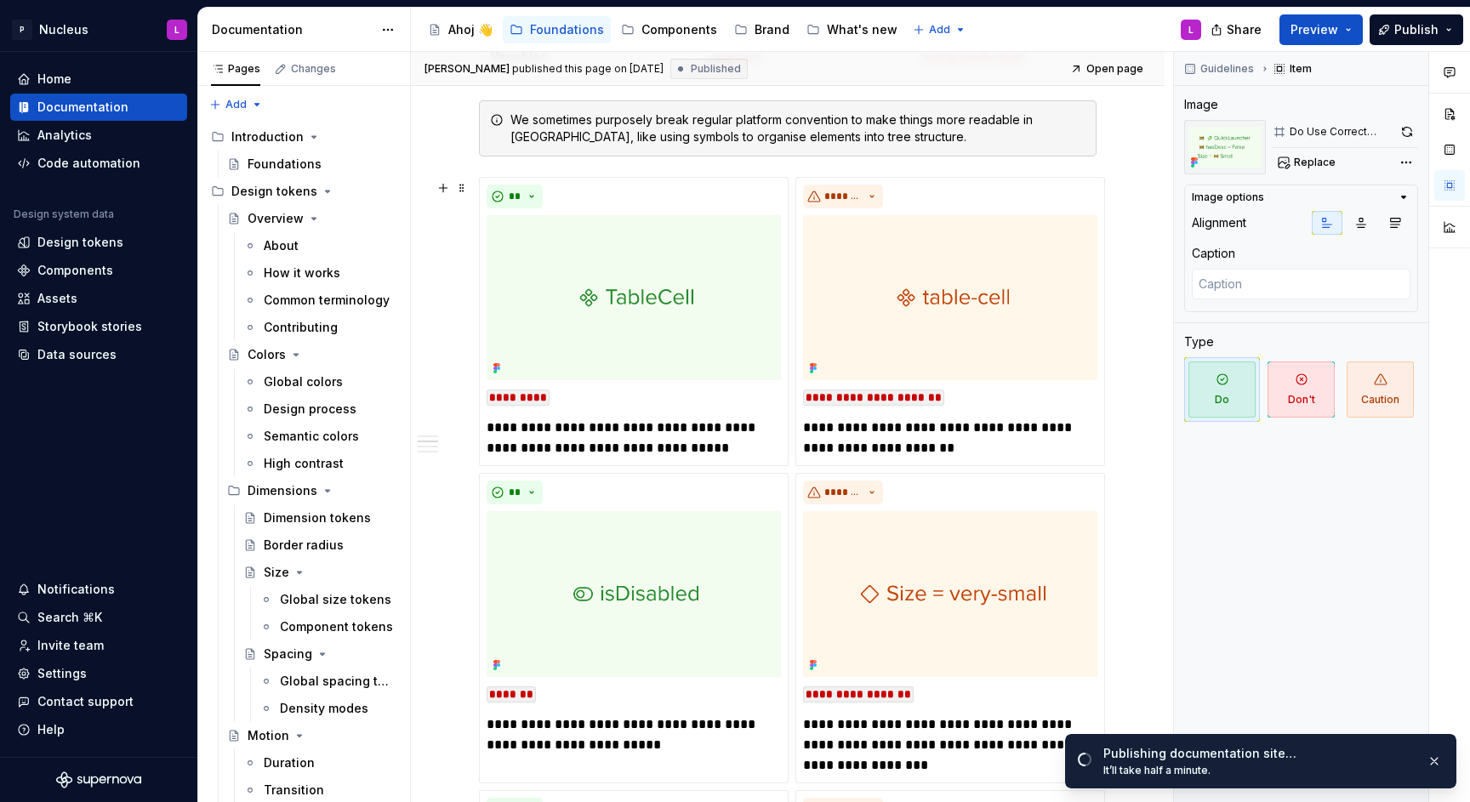
scroll to position [0, 0]
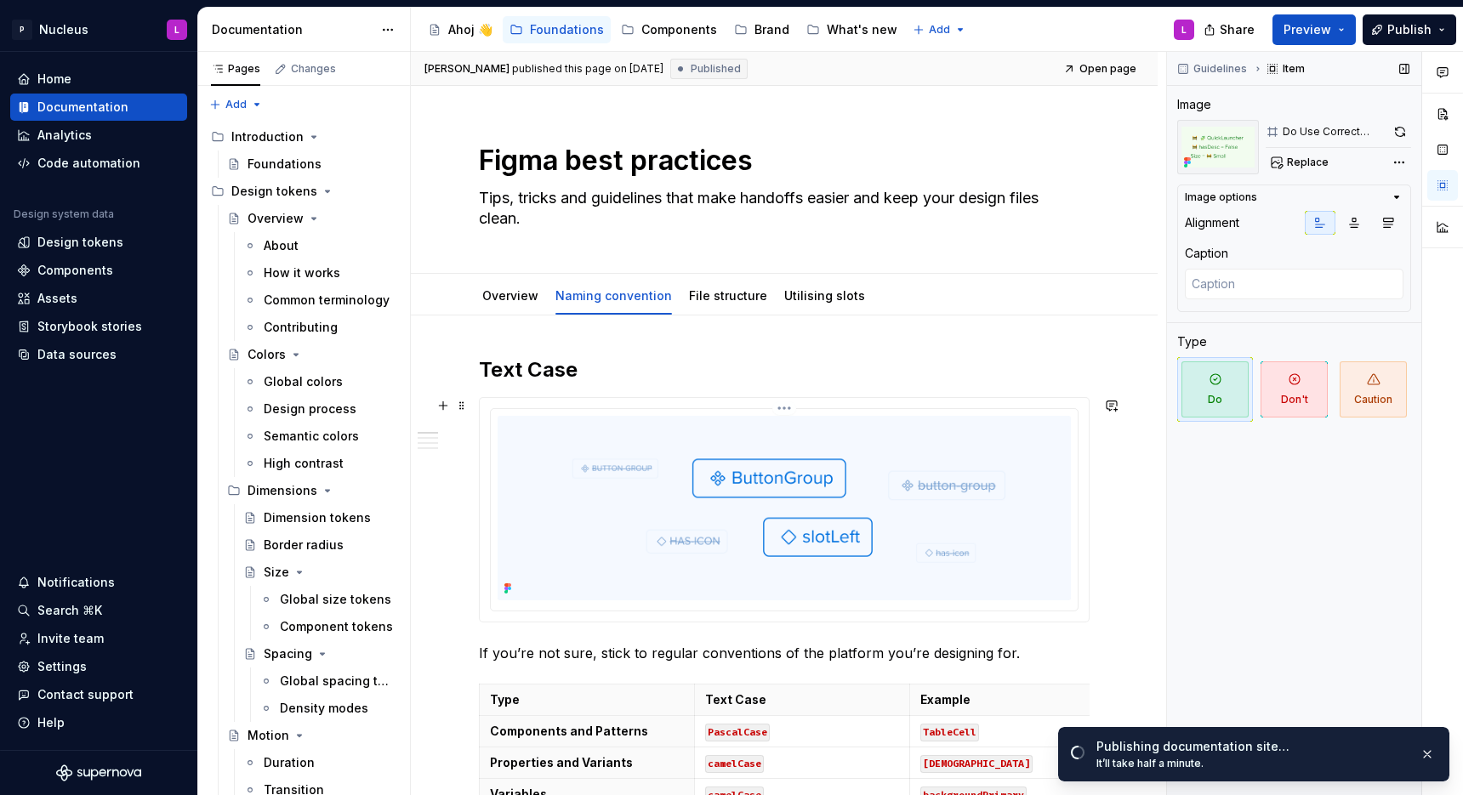
type textarea "*"
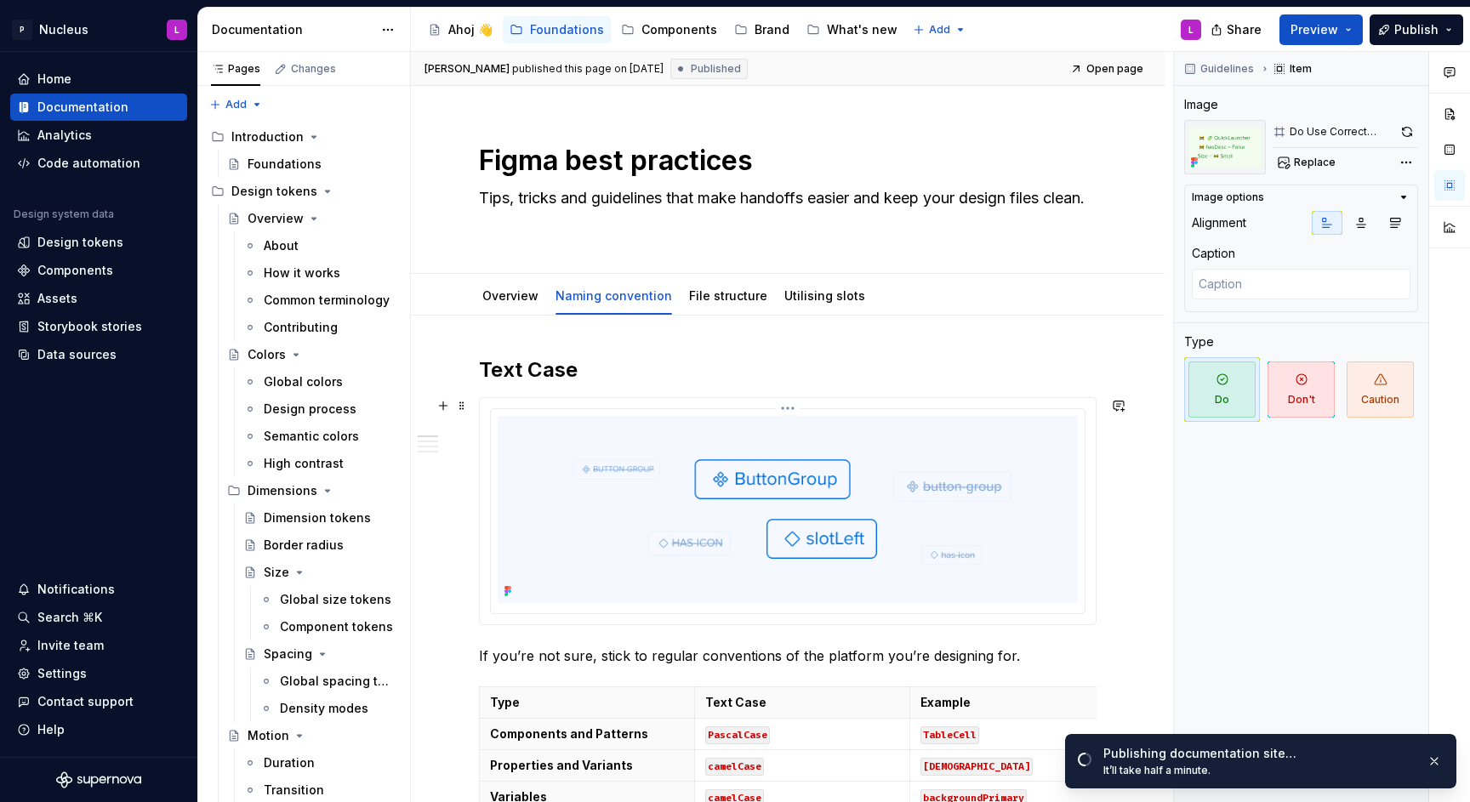
click at [943, 495] on img at bounding box center [788, 509] width 580 height 187
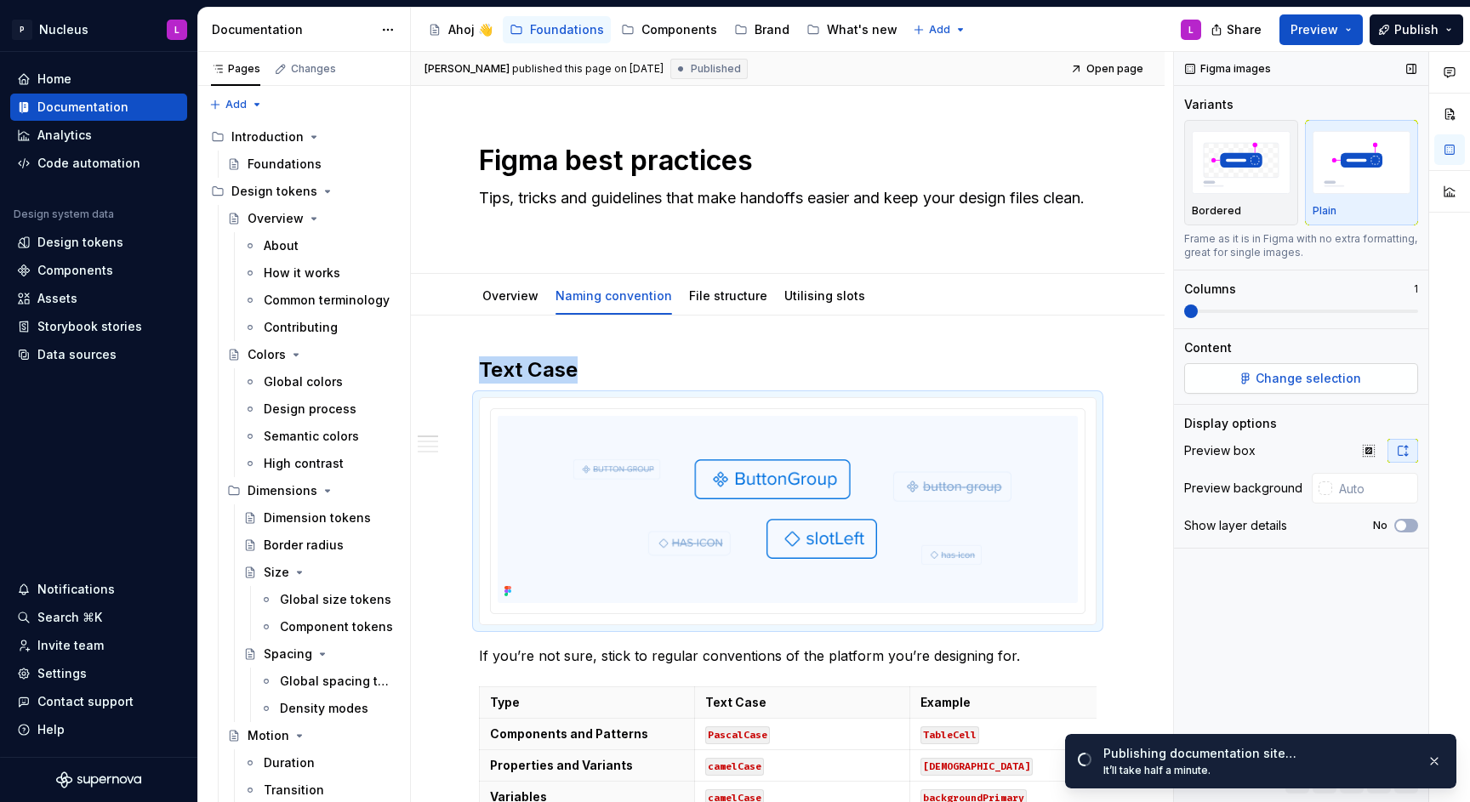
click at [1267, 381] on span "Change selection" at bounding box center [1308, 378] width 105 height 17
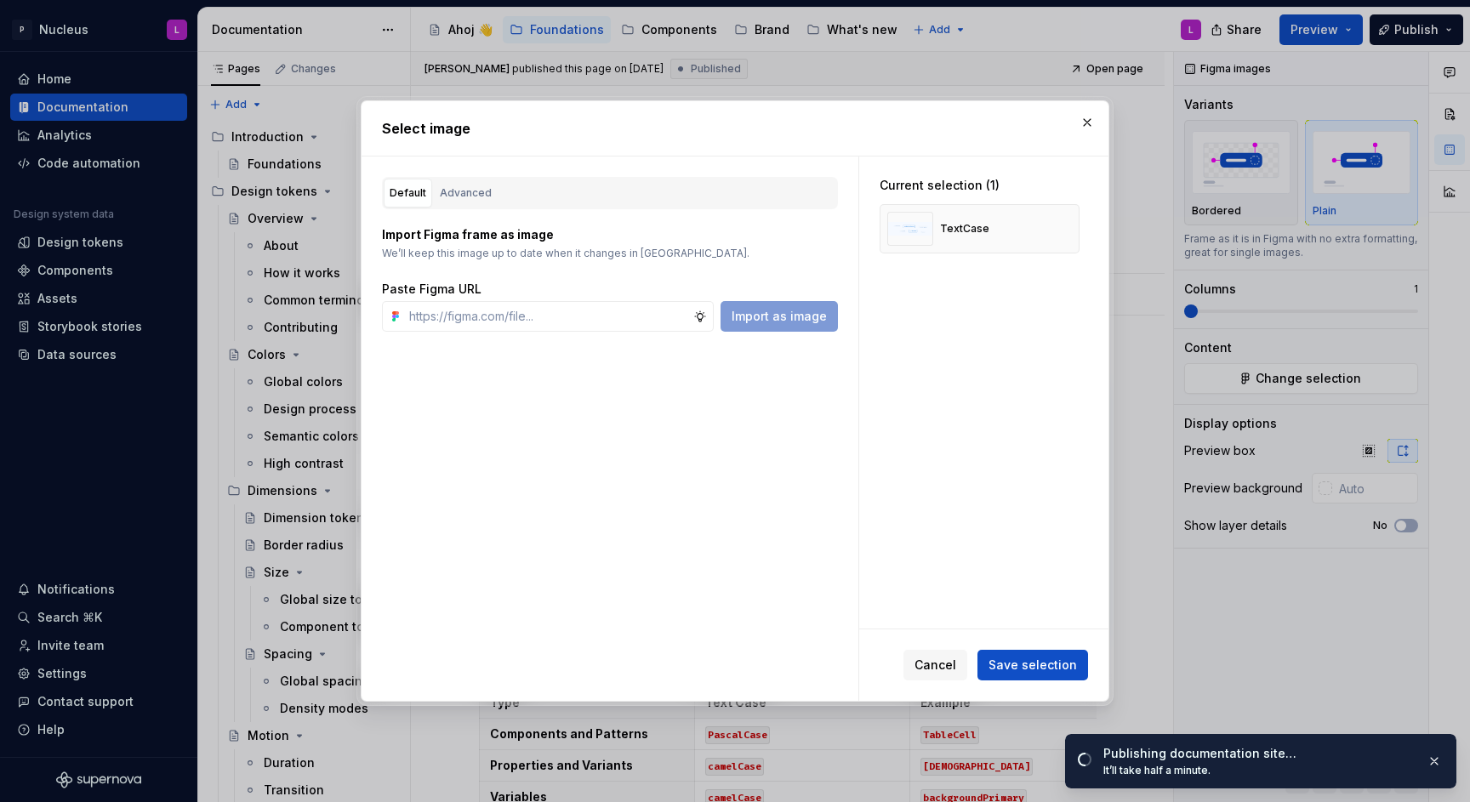
type input "[URL][DOMAIN_NAME]"
type textarea "*"
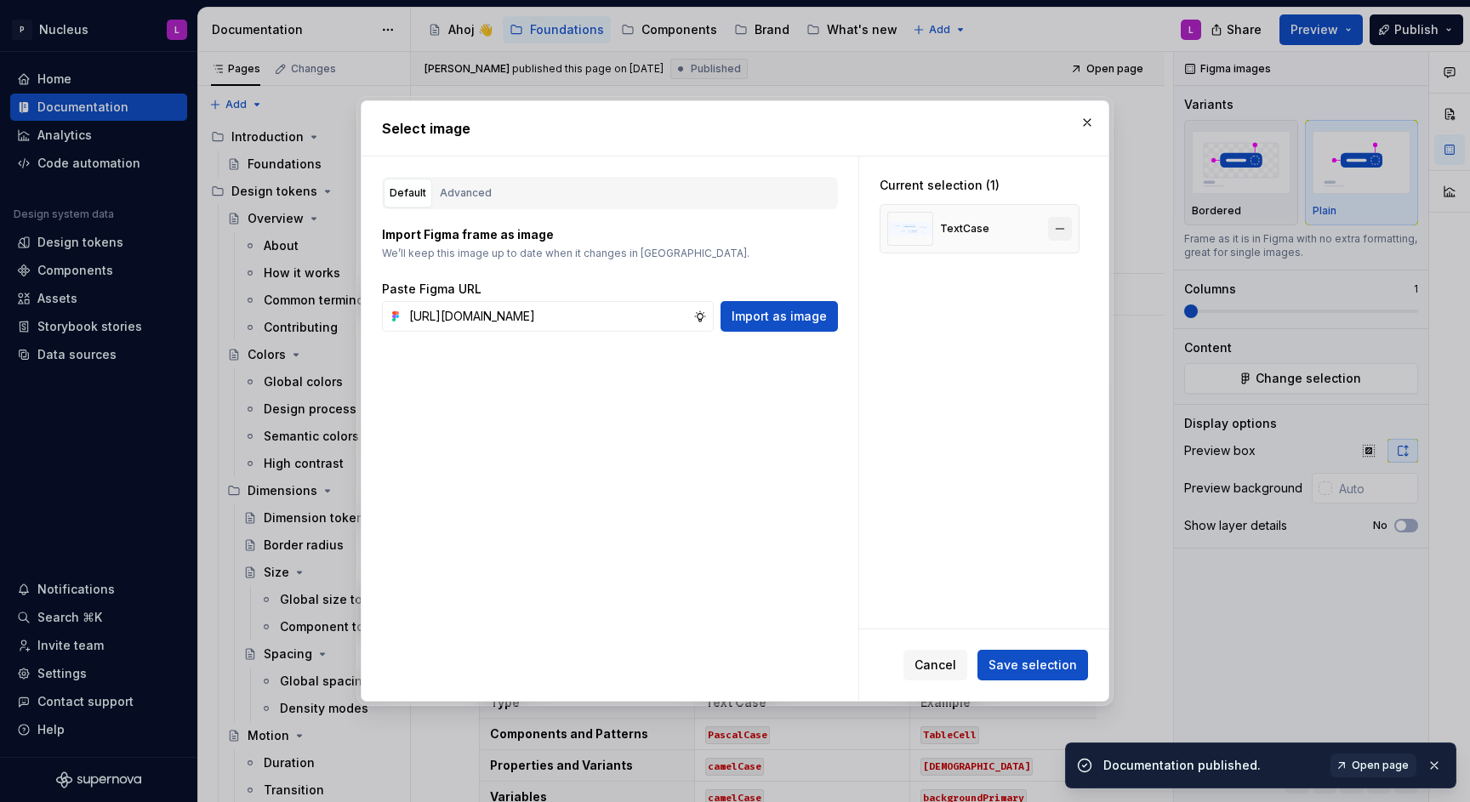
type input "[URL][DOMAIN_NAME]"
click at [1069, 231] on button "button" at bounding box center [1060, 229] width 24 height 24
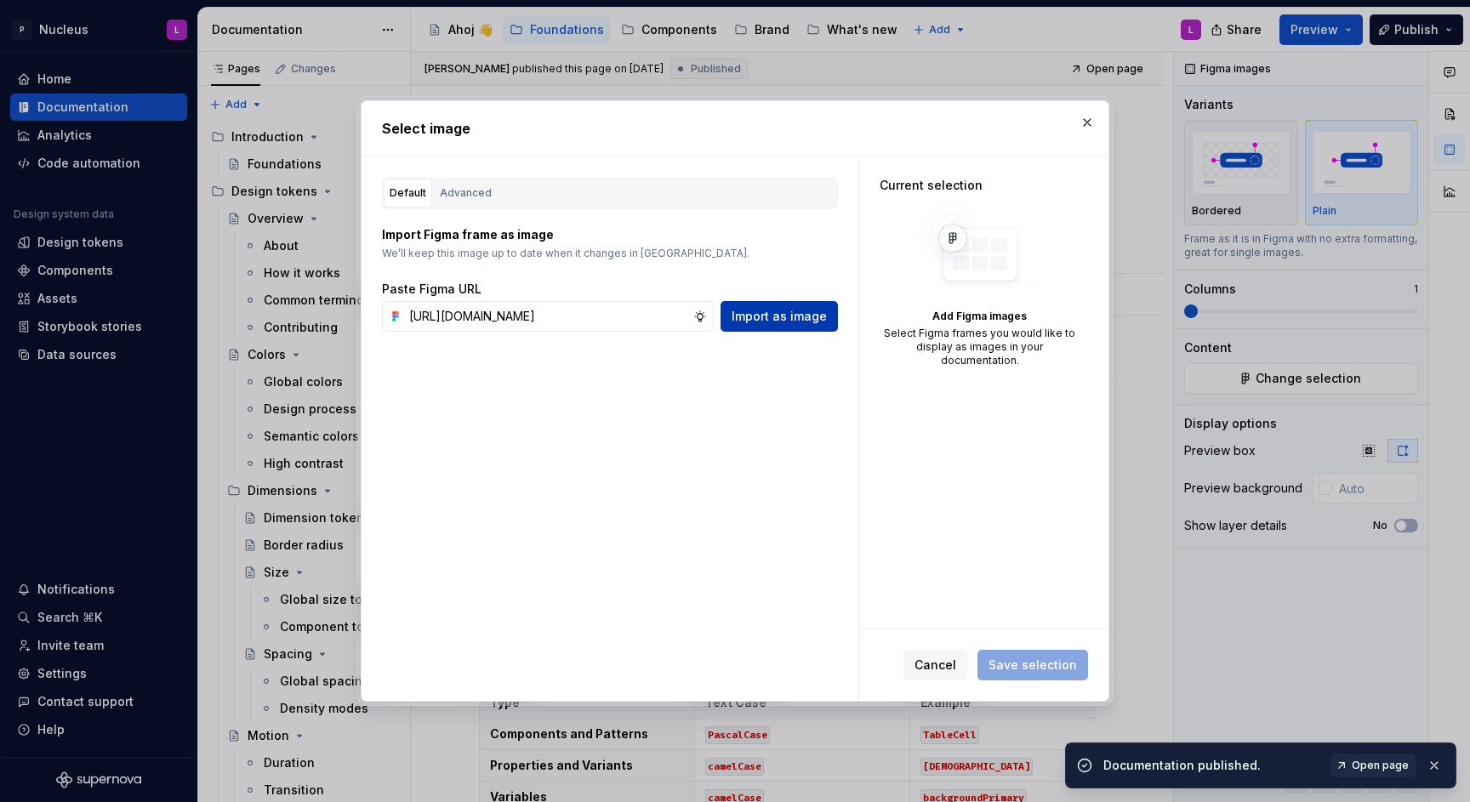
click at [761, 323] on span "Import as image" at bounding box center [779, 316] width 95 height 17
click at [1433, 763] on button "button" at bounding box center [1434, 766] width 22 height 24
type textarea "*"
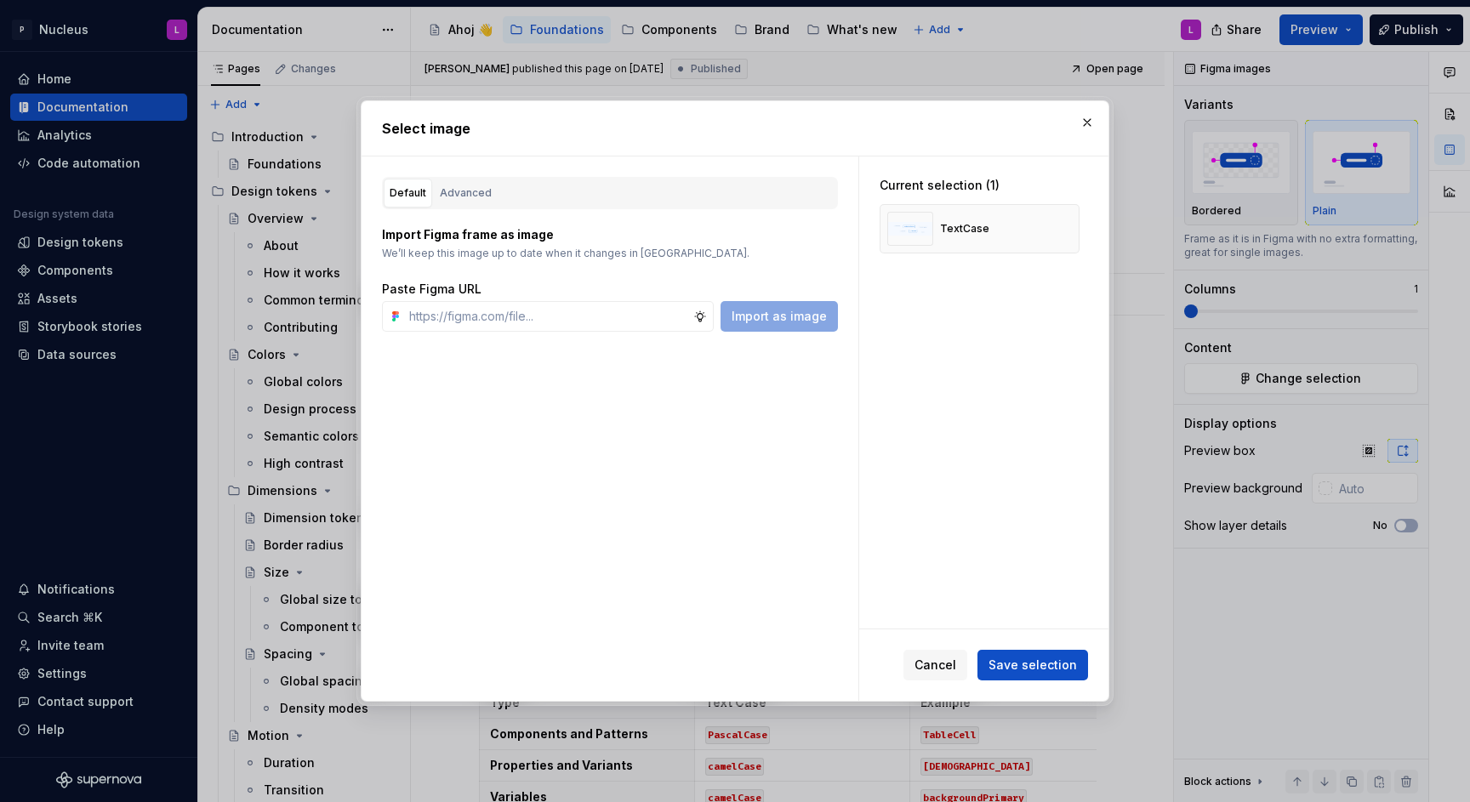
click at [1018, 665] on span "Save selection" at bounding box center [1033, 665] width 88 height 17
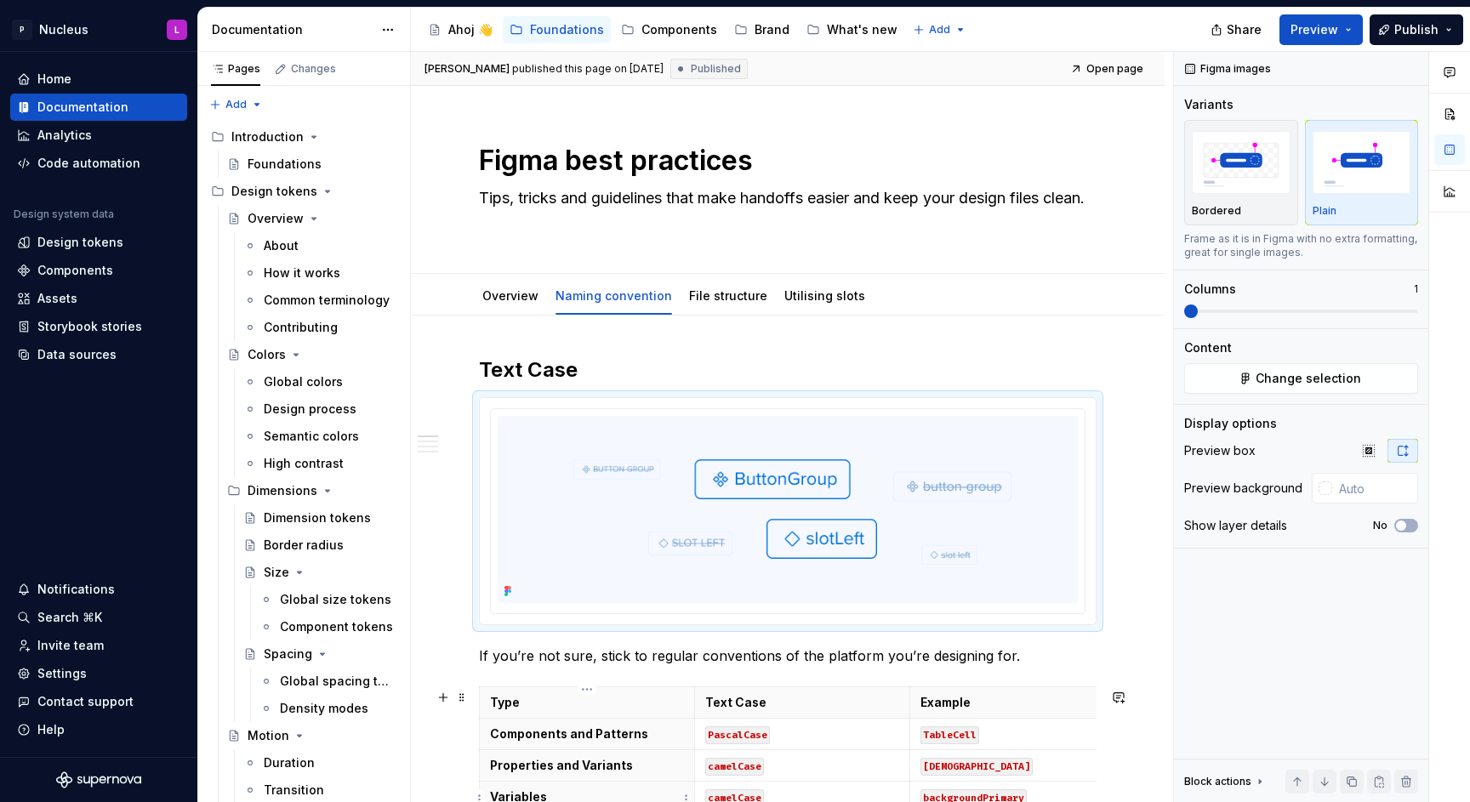
type textarea "*"
